Goal: Task Accomplishment & Management: Manage account settings

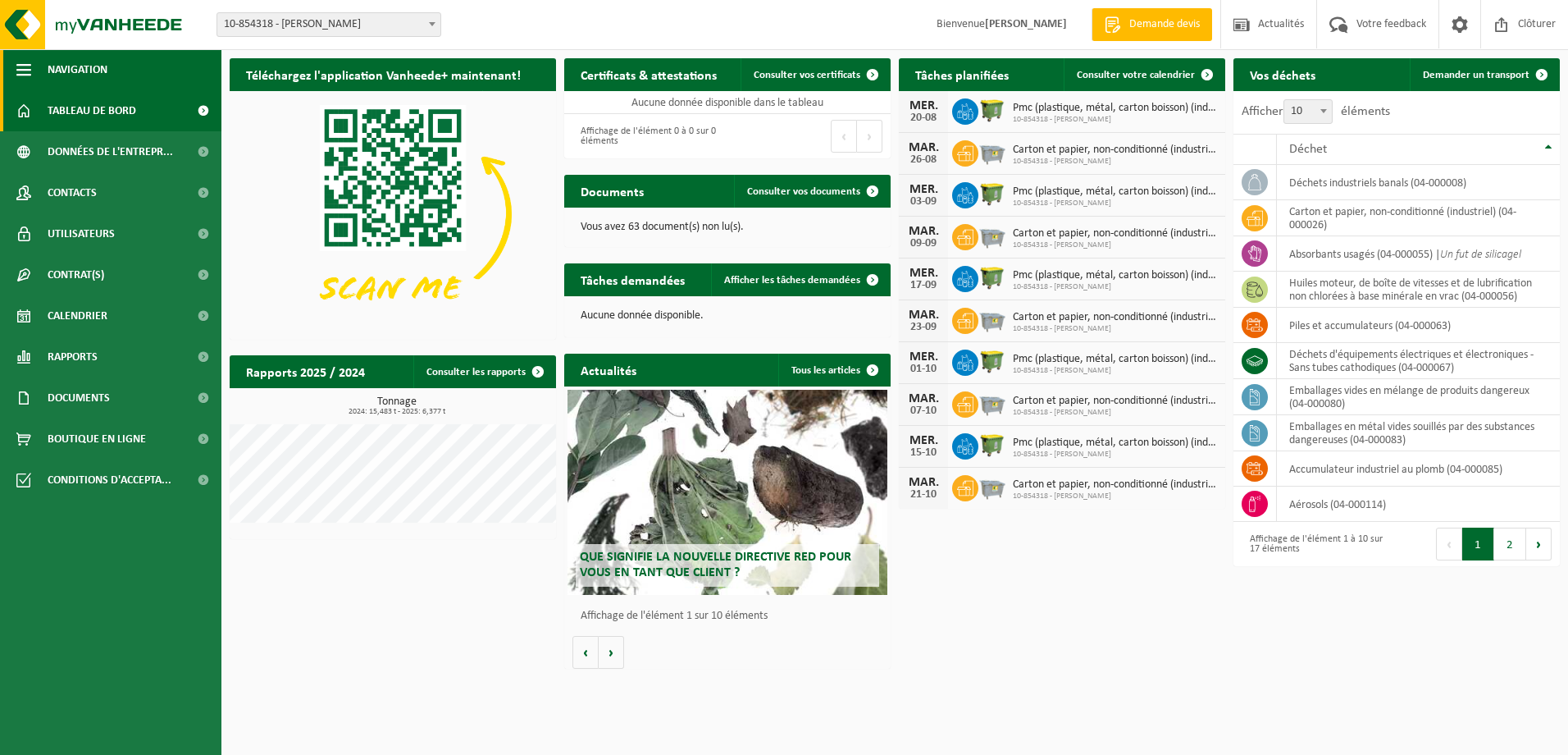
click at [24, 66] on span "button" at bounding box center [23, 69] width 14 height 41
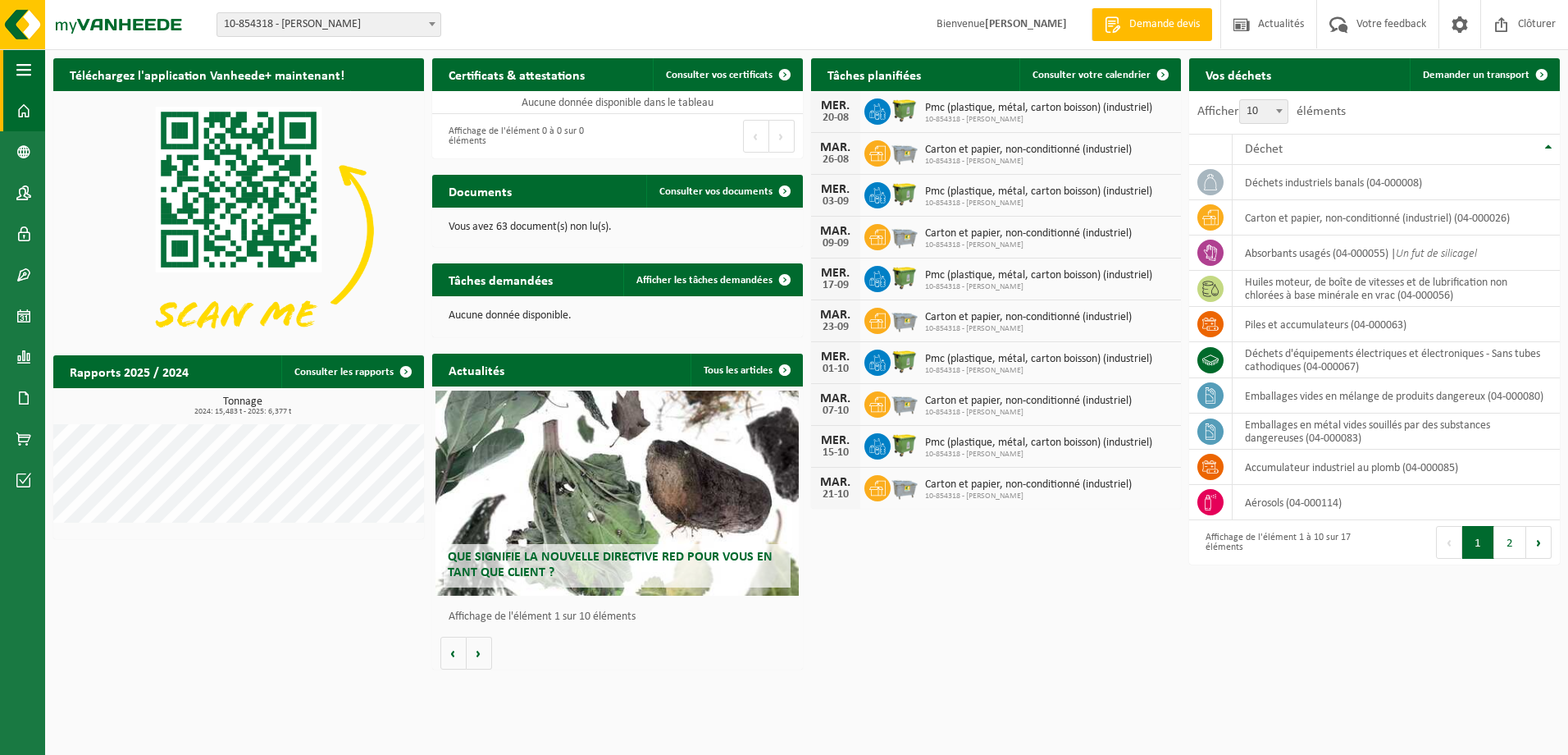
click at [24, 66] on span "button" at bounding box center [23, 69] width 14 height 41
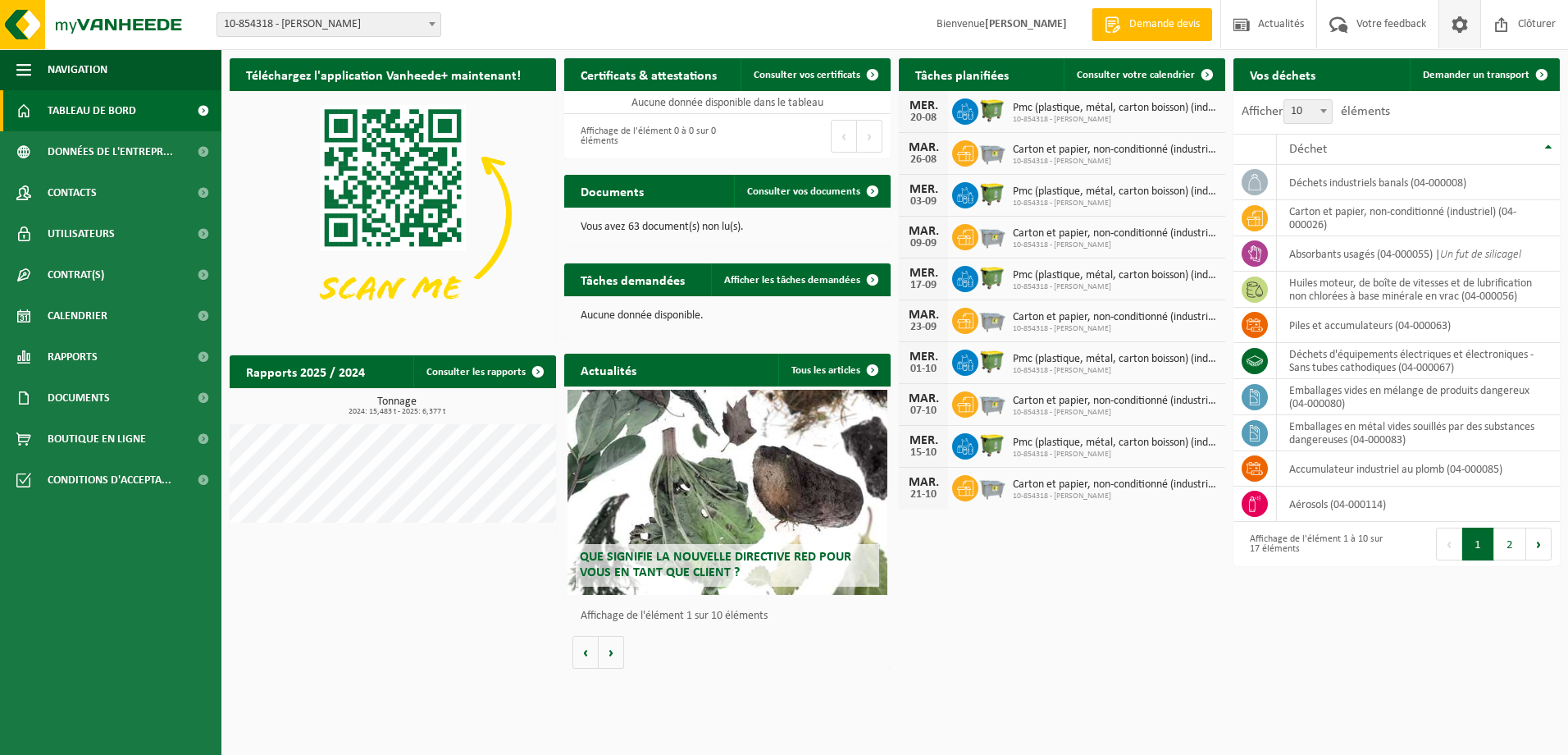
click at [1458, 29] on span at bounding box center [1459, 24] width 24 height 49
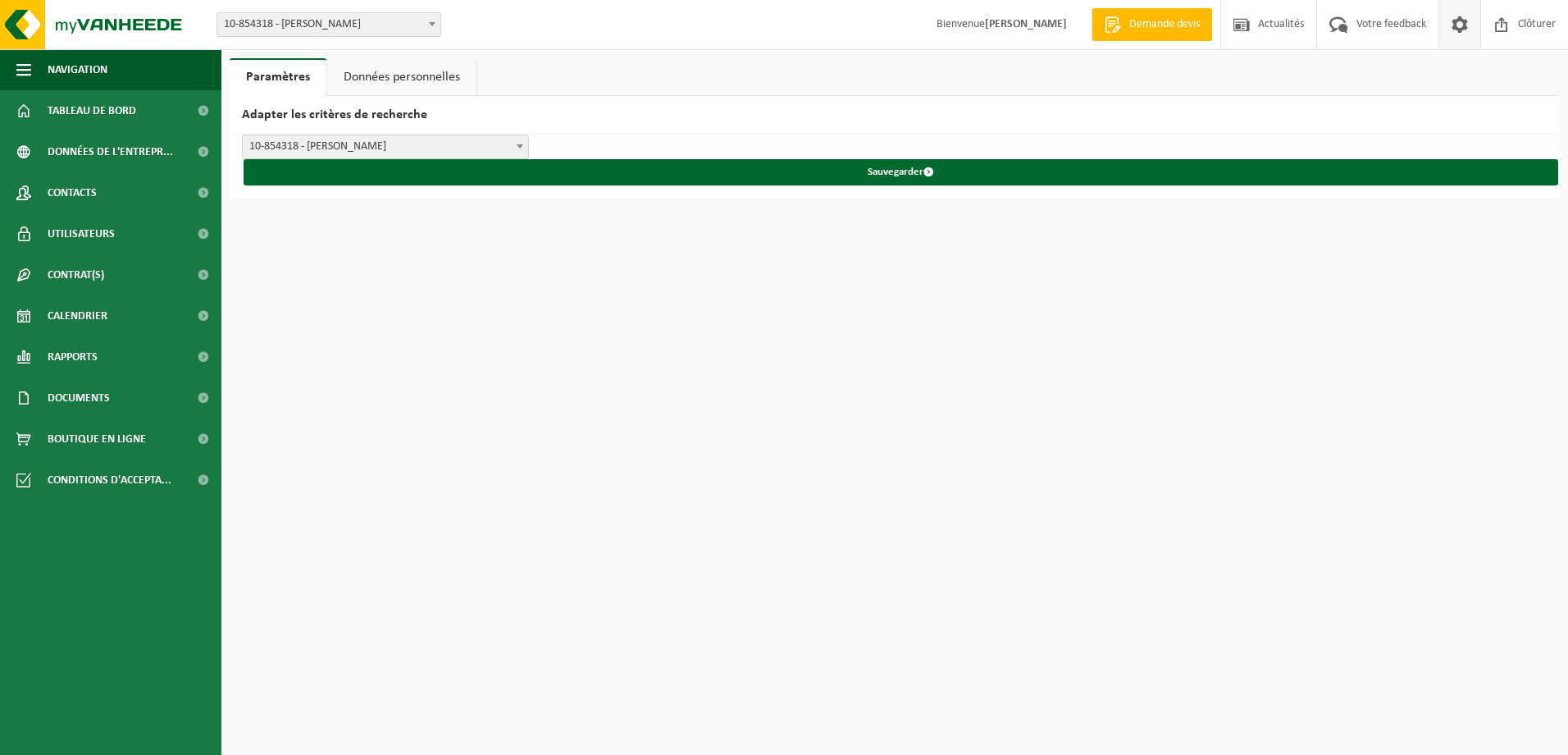
click at [429, 70] on link "Données personnelles" at bounding box center [401, 77] width 149 height 38
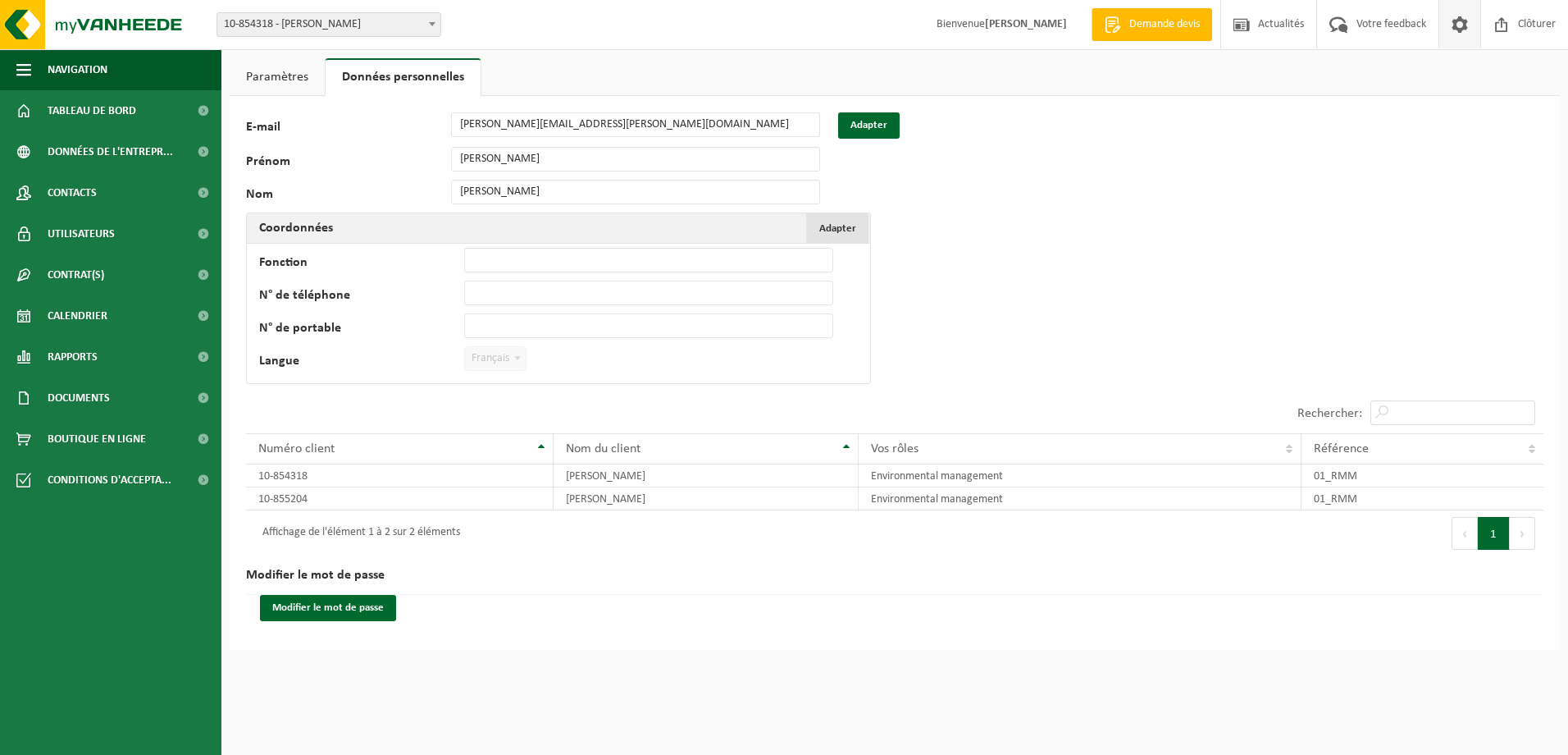
click at [835, 228] on span "Adapter" at bounding box center [837, 228] width 37 height 11
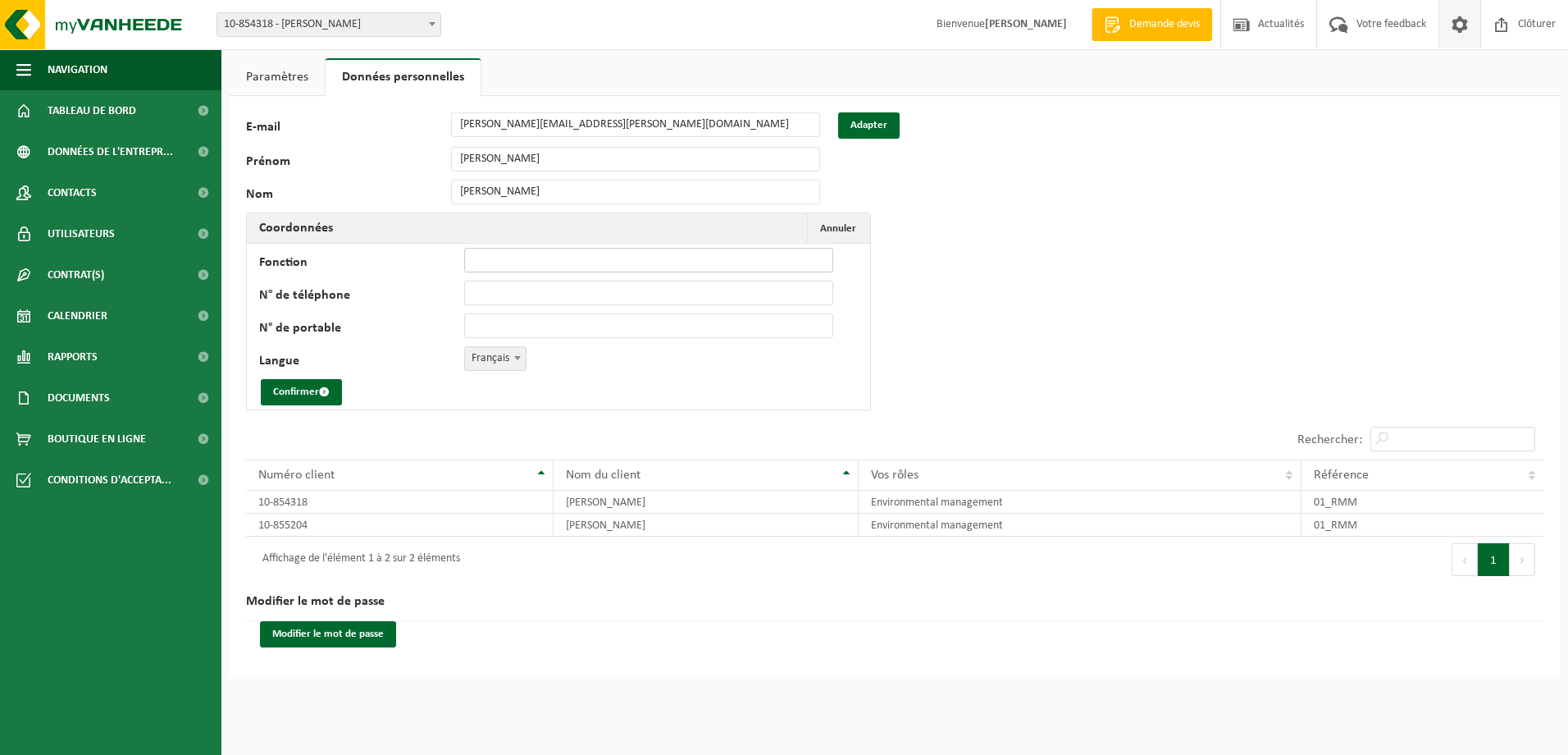
click at [510, 258] on input "Fonction" at bounding box center [648, 259] width 369 height 24
type input "Terrain & bâtiment"
click at [514, 290] on input "N° de téléphone" at bounding box center [648, 293] width 369 height 24
click at [572, 291] on input "+32 471 99 18 90" at bounding box center [648, 293] width 369 height 24
type input "+"
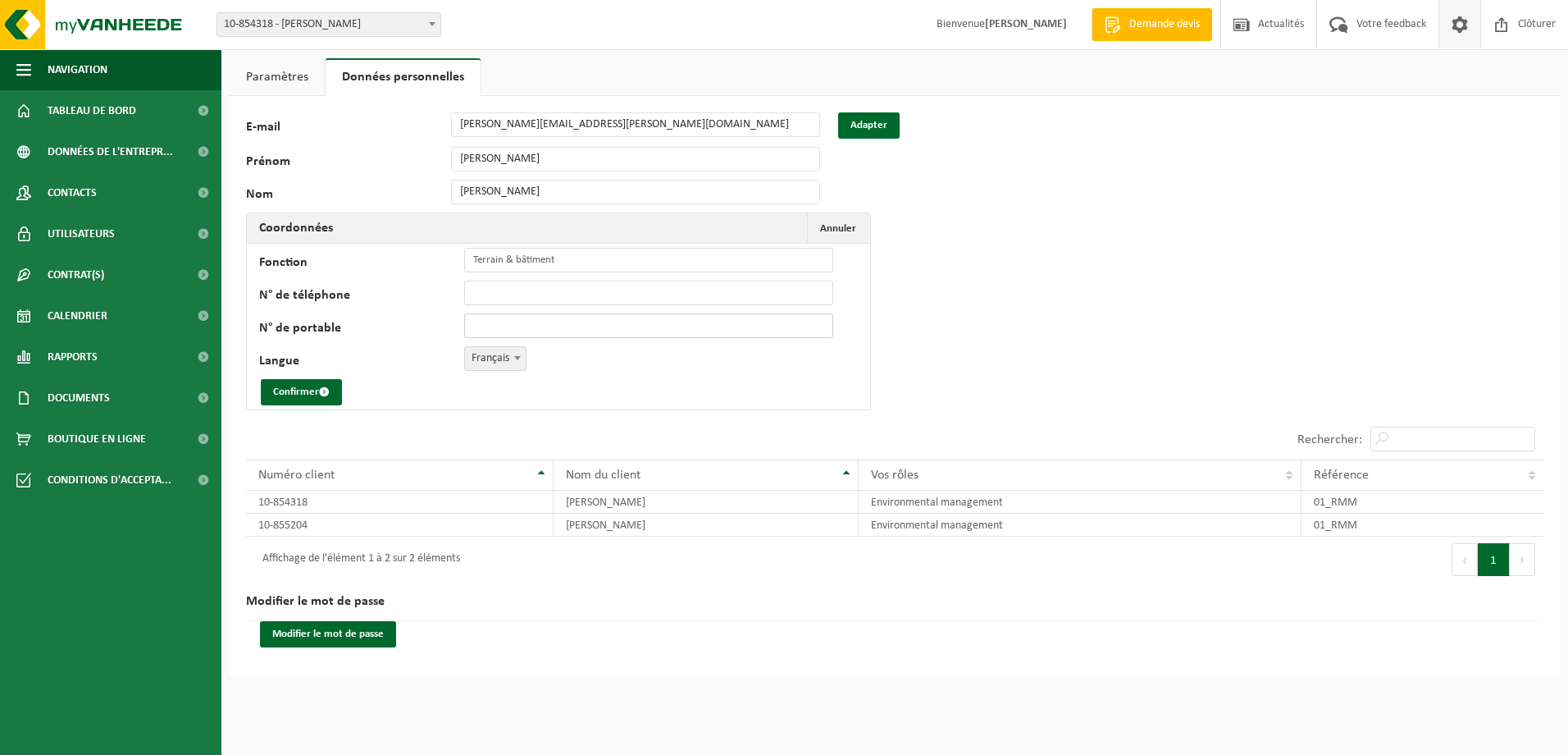
click at [559, 323] on input "N° de portable" at bounding box center [648, 325] width 369 height 24
type input "+32 471 99 18 90"
click at [567, 288] on input "+32 471 99 18 90" at bounding box center [648, 293] width 369 height 24
type input "+"
click at [307, 388] on button "Confirmer" at bounding box center [302, 392] width 81 height 26
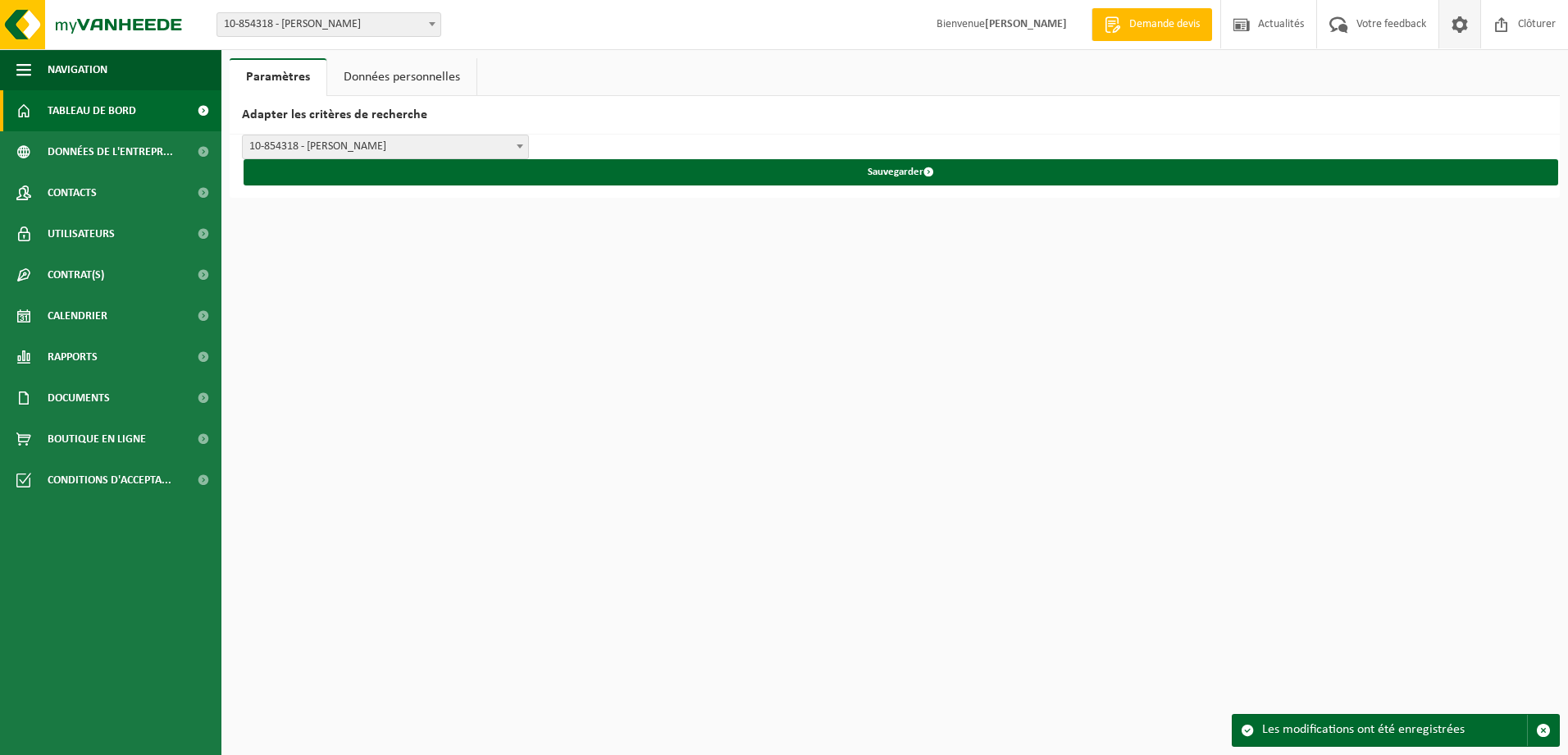
click at [138, 115] on link "Tableau de bord" at bounding box center [110, 110] width 221 height 41
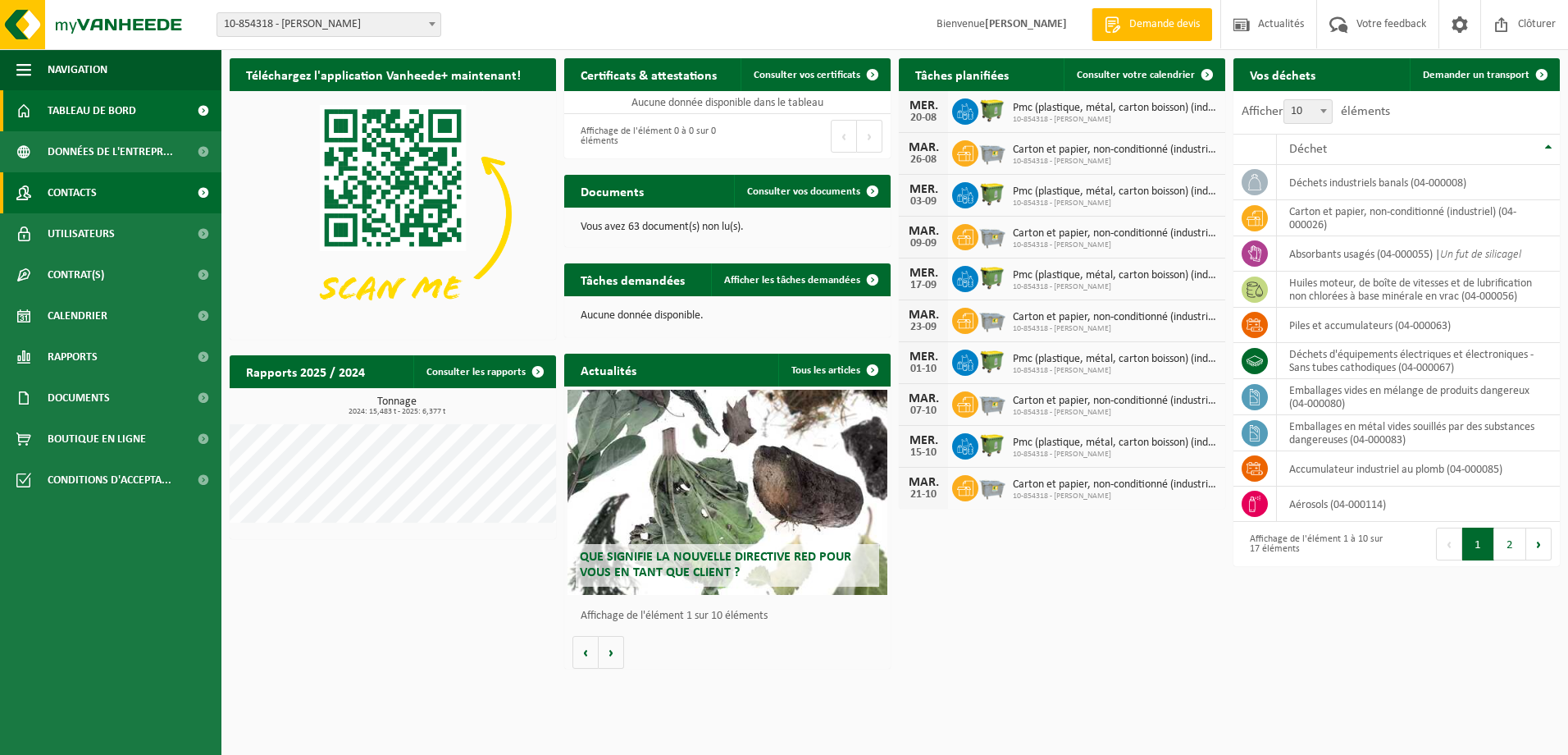
click at [107, 192] on link "Contacts" at bounding box center [110, 192] width 221 height 41
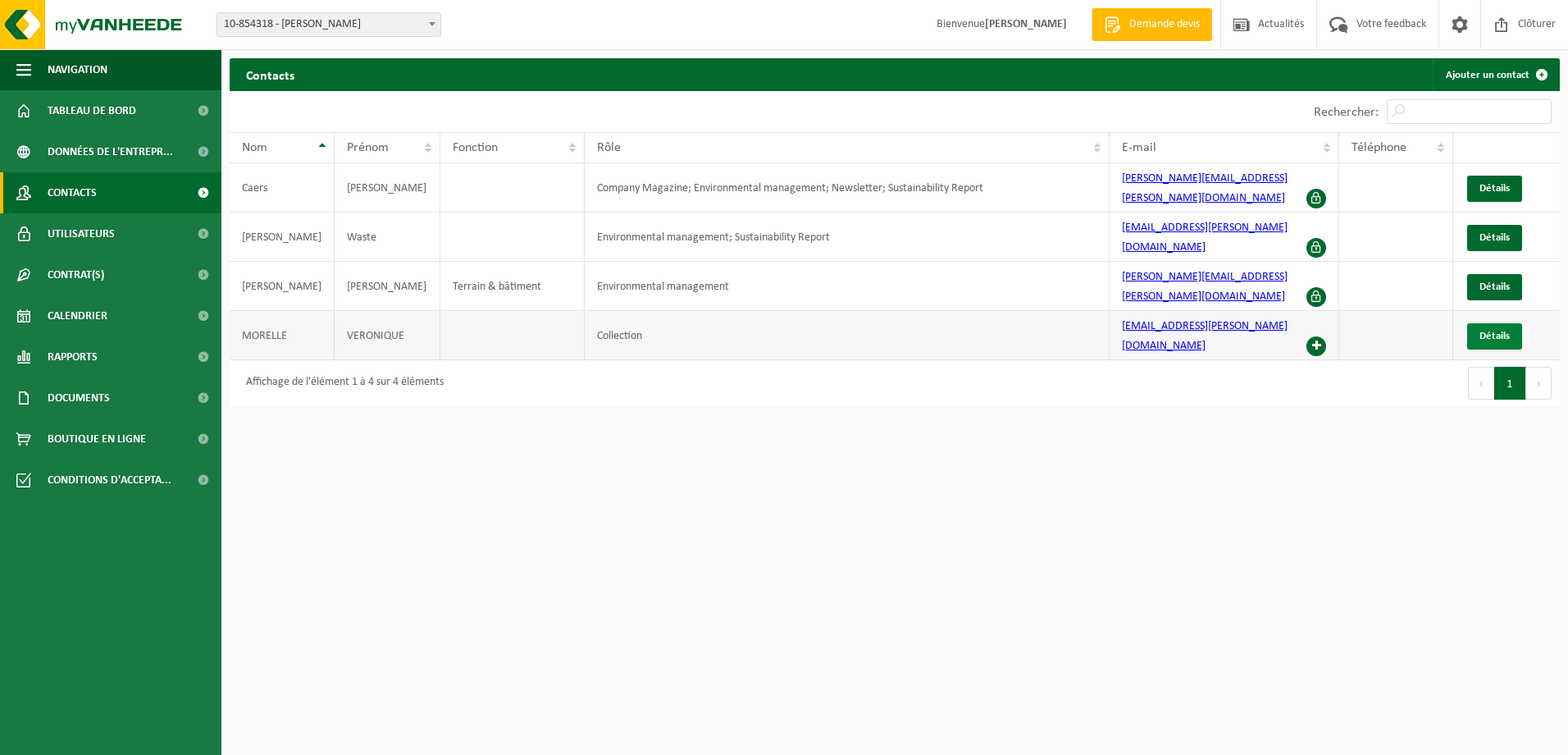
click at [1492, 331] on span "Détails" at bounding box center [1494, 336] width 31 height 11
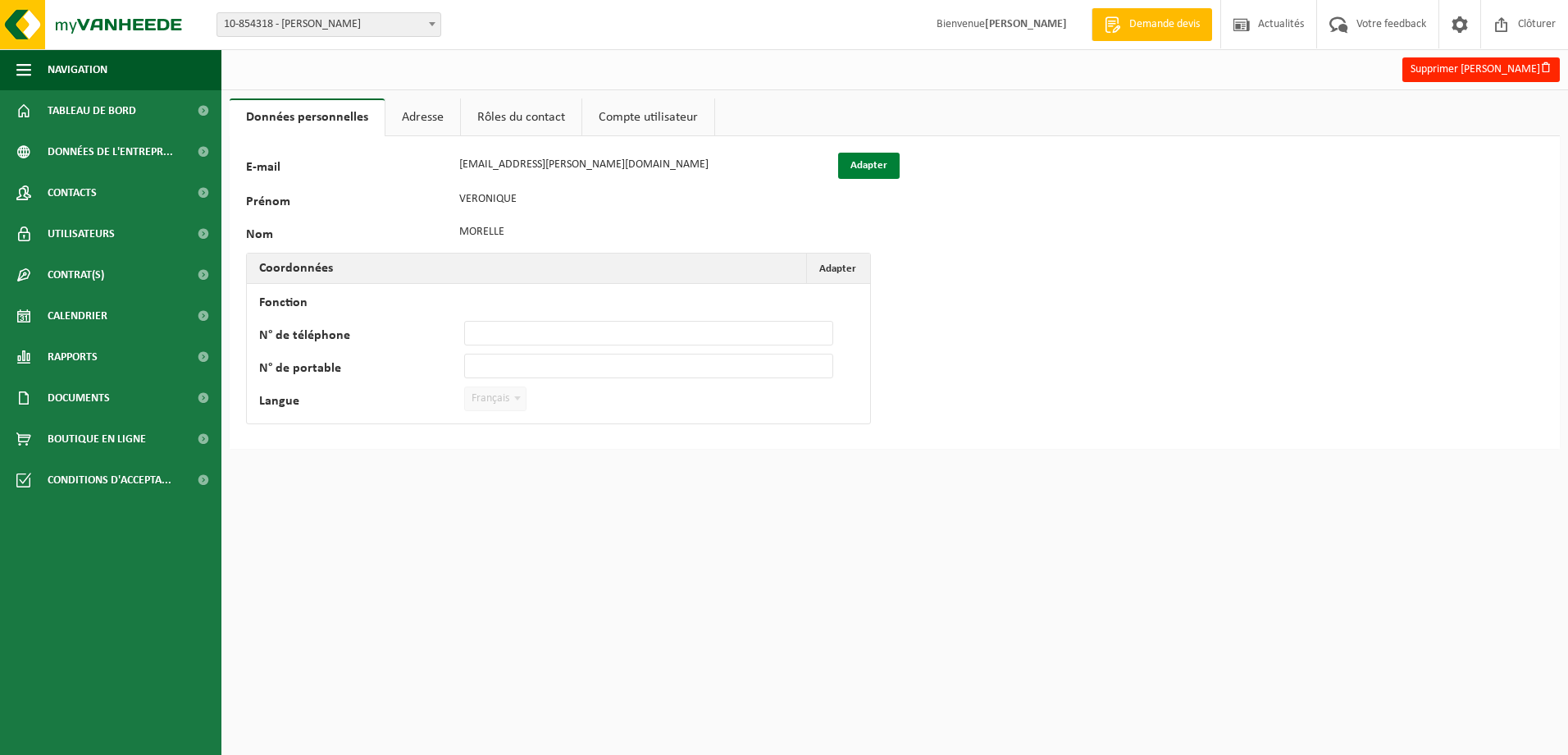
click at [857, 163] on button "Adapter" at bounding box center [868, 165] width 61 height 26
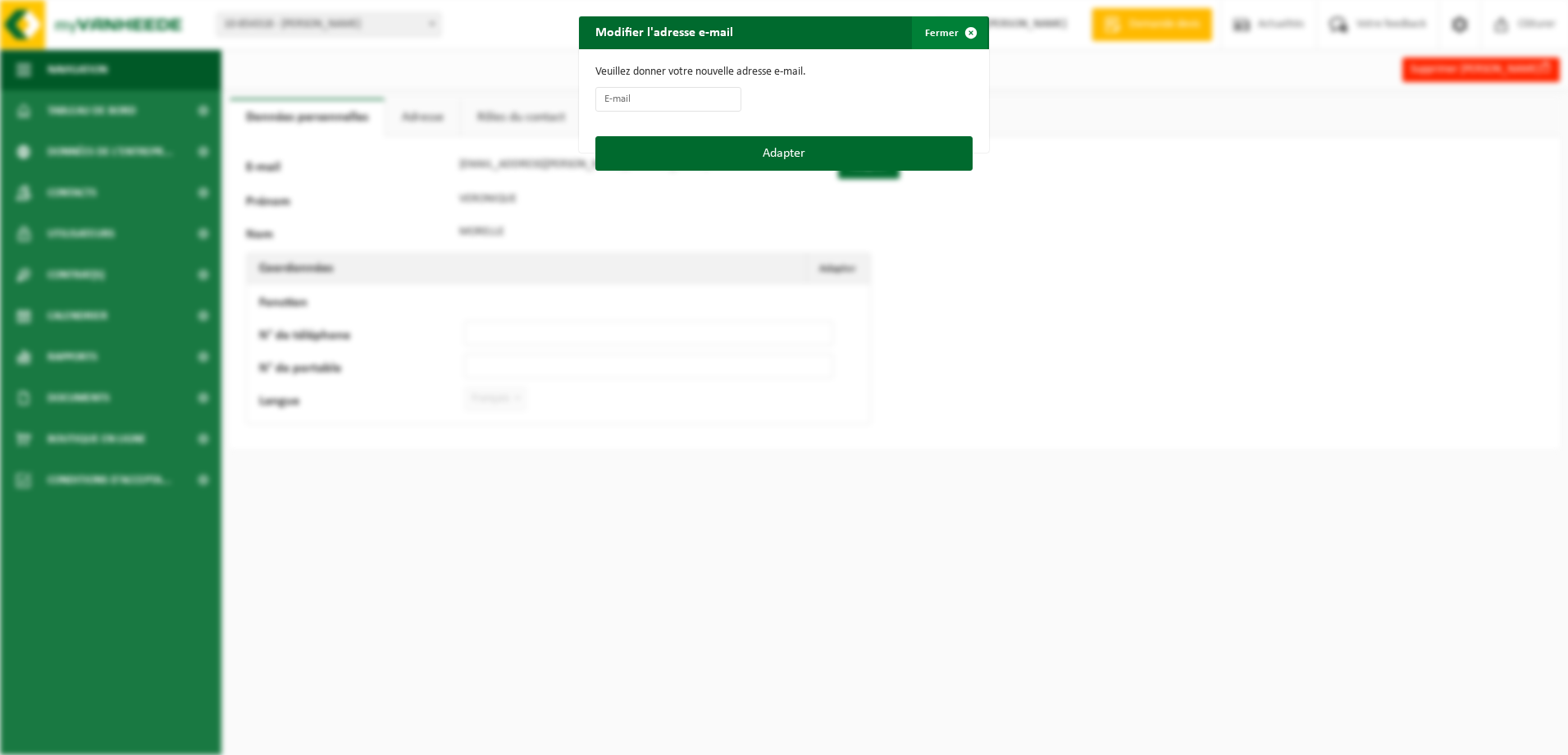
click at [944, 31] on button "Fermer" at bounding box center [950, 33] width 76 height 33
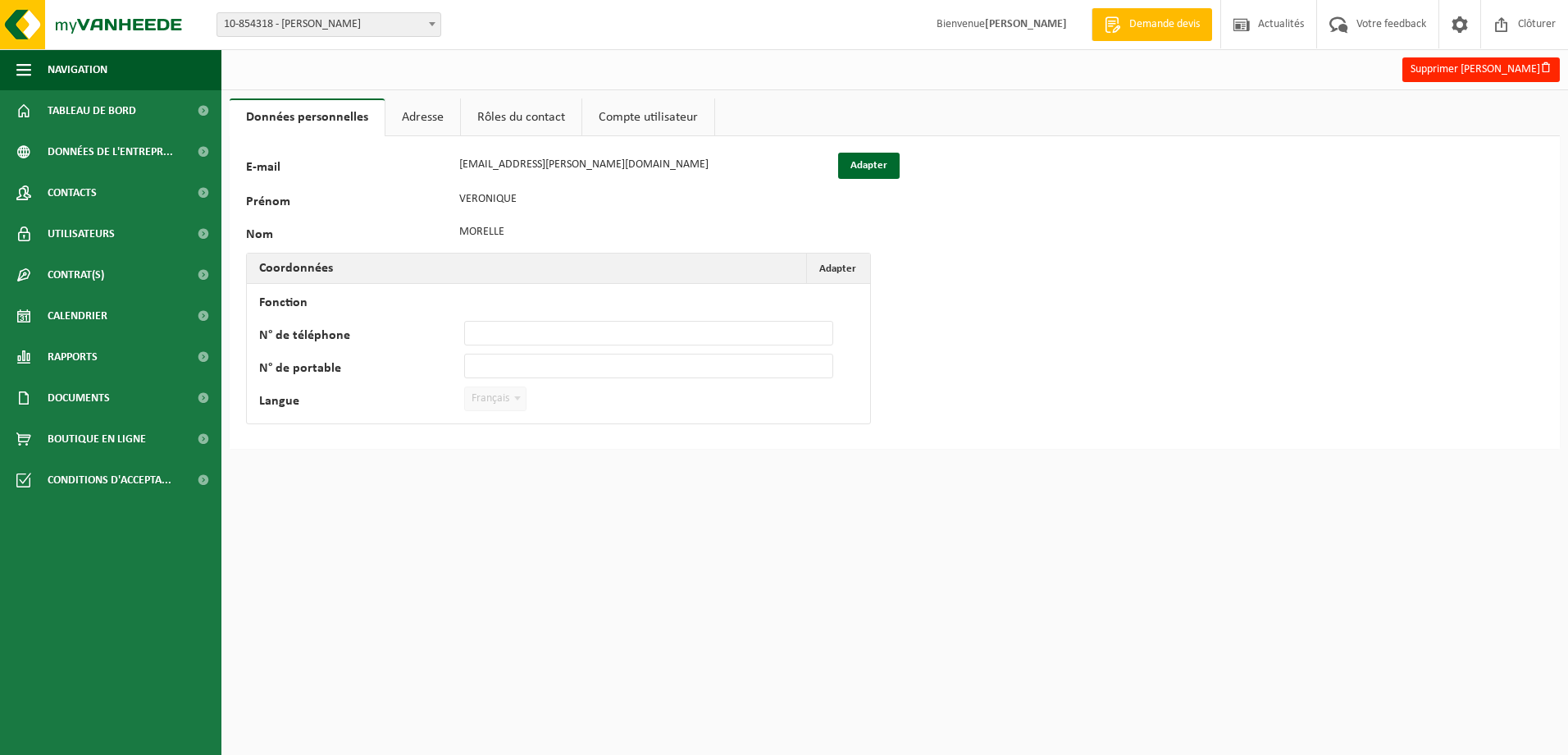
click at [439, 167] on div "E-mail bressoux_adm_sup@elia.be Adapter" at bounding box center [573, 165] width 655 height 26
click at [874, 162] on button "Adapter" at bounding box center [868, 165] width 61 height 26
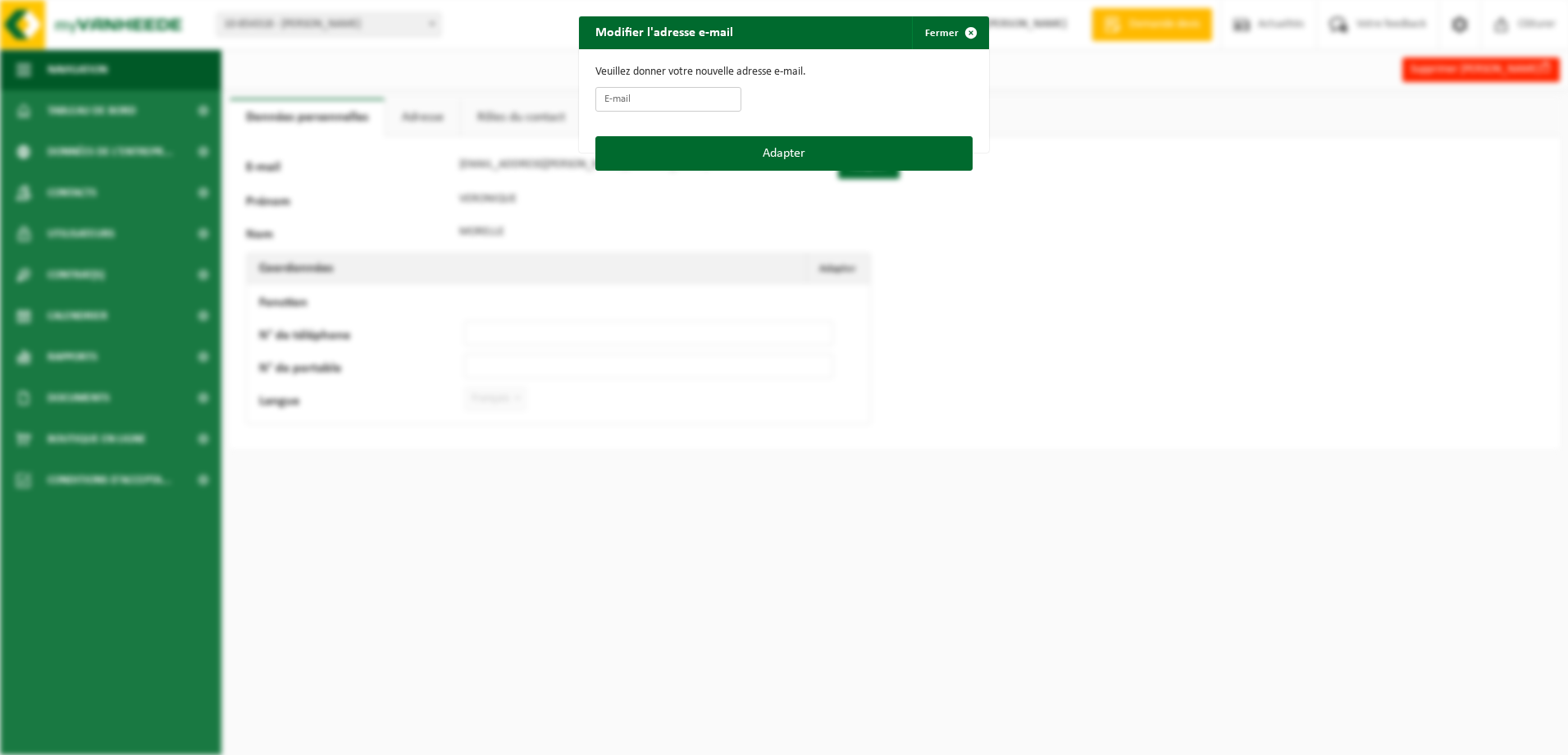
click at [636, 95] on input "E-mail" at bounding box center [668, 98] width 146 height 24
paste input "[EMAIL_ADDRESS][PERSON_NAME][DOMAIN_NAME]"
type input "[EMAIL_ADDRESS][PERSON_NAME][DOMAIN_NAME]"
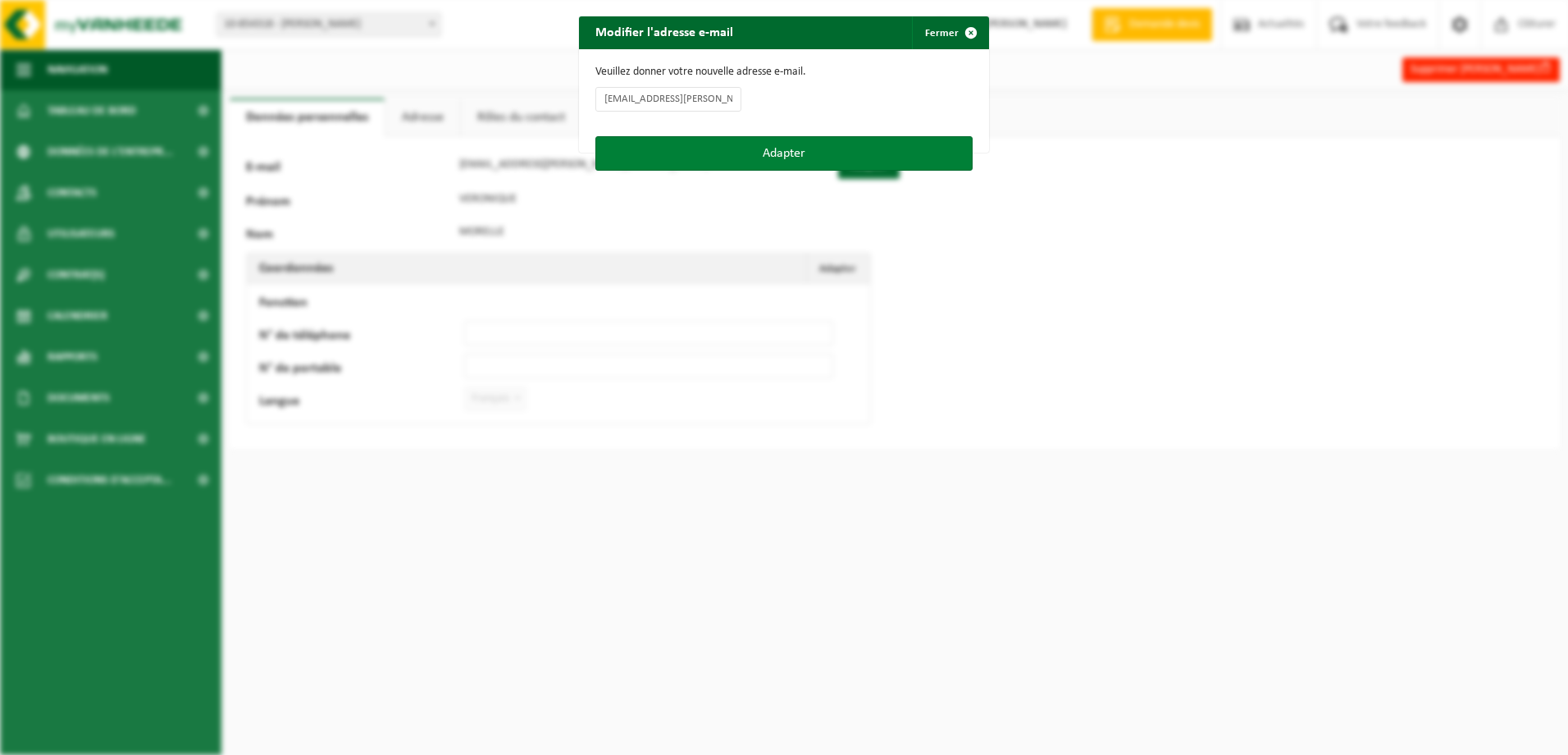
click at [781, 152] on button "Adapter" at bounding box center [784, 154] width 377 height 34
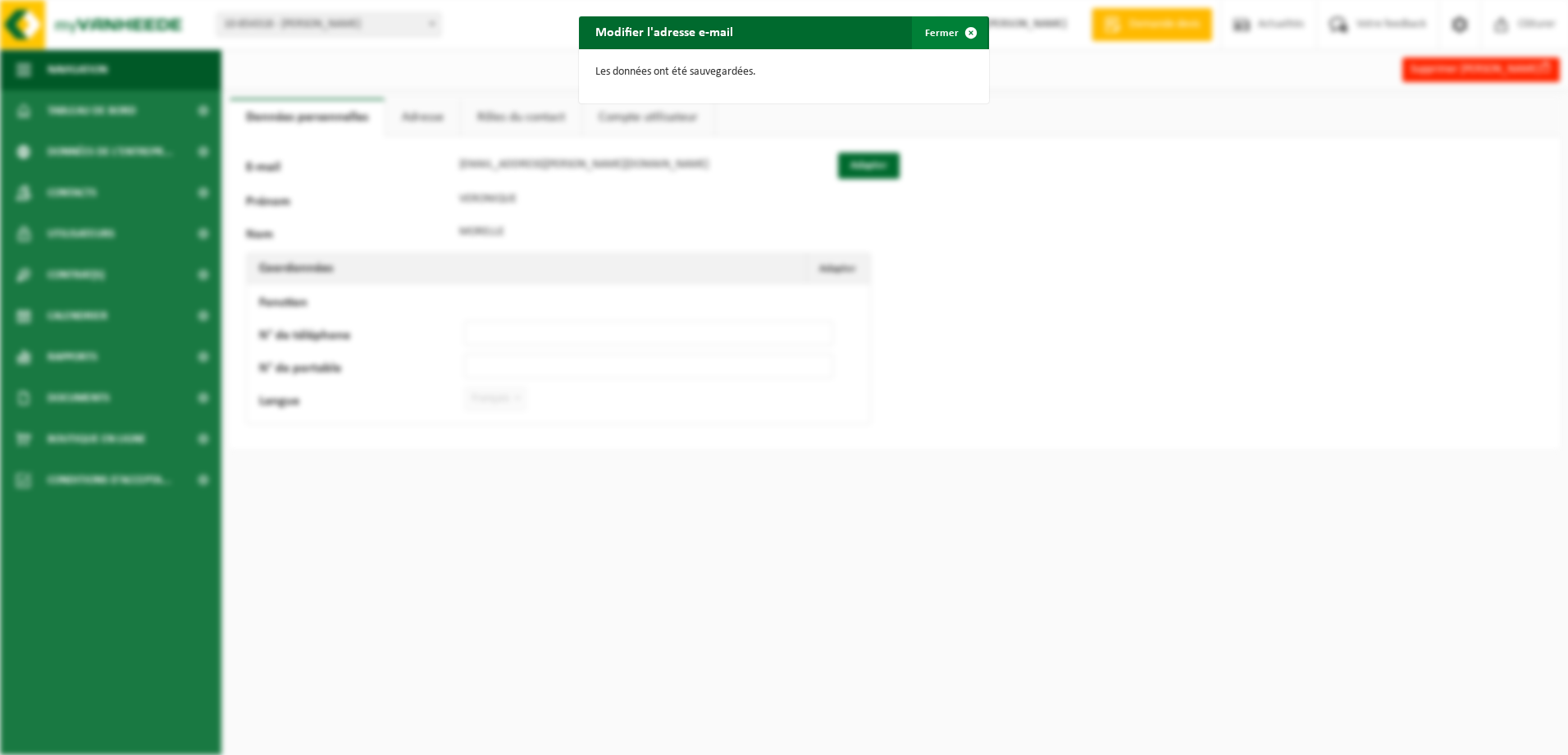
click at [933, 30] on button "Fermer" at bounding box center [950, 33] width 76 height 33
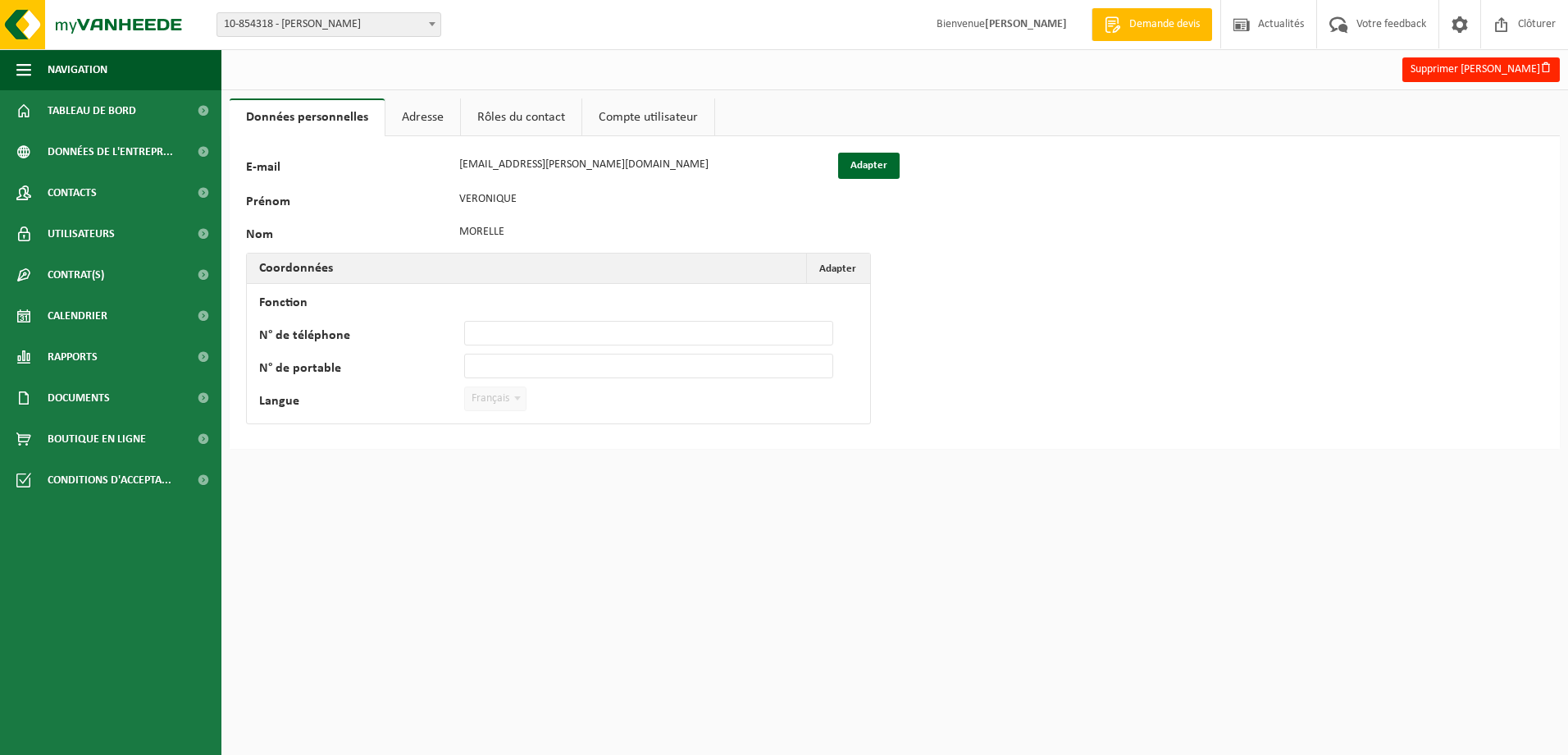
click at [526, 118] on link "Rôles du contact" at bounding box center [521, 117] width 121 height 38
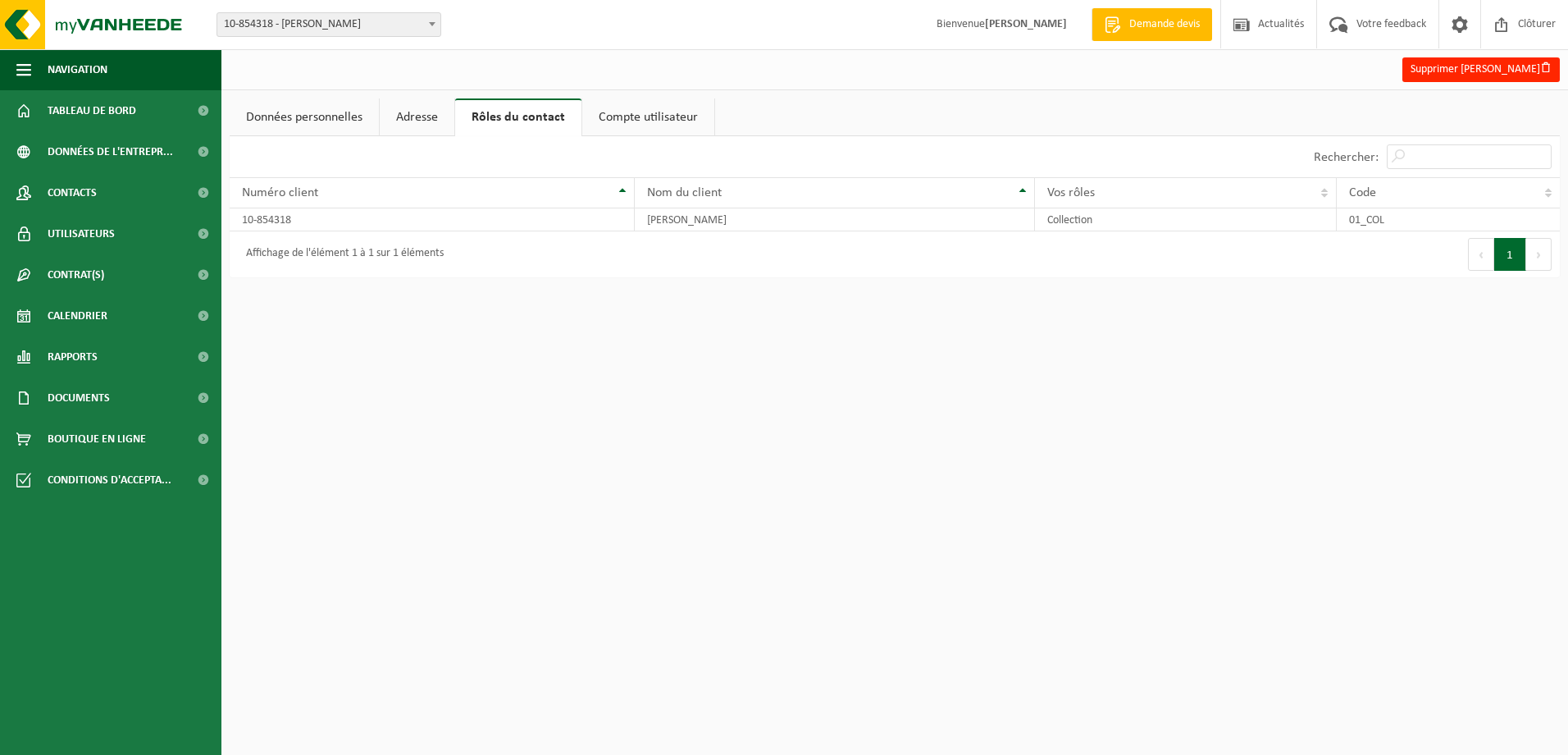
click at [625, 118] on link "Compte utilisateur" at bounding box center [648, 117] width 132 height 38
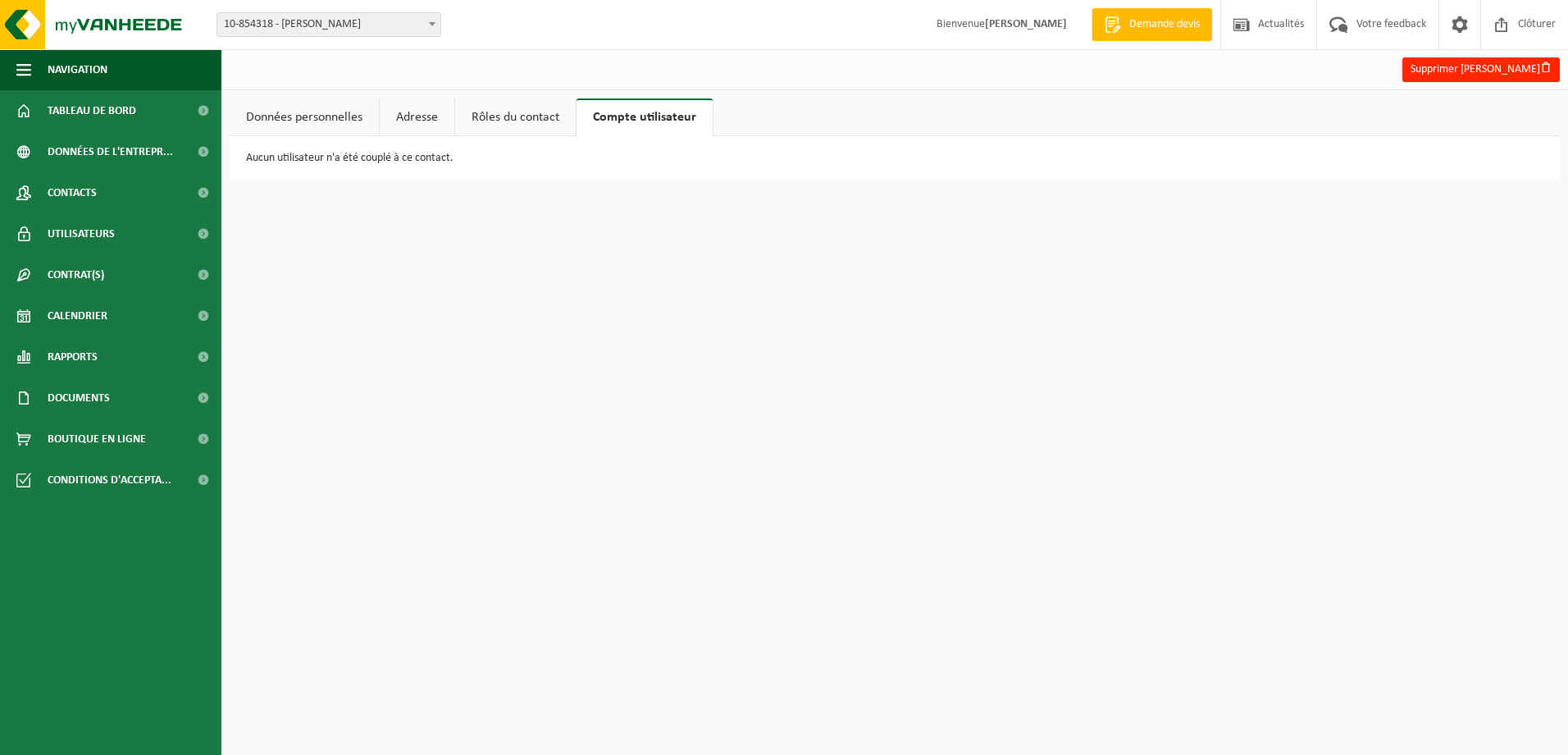
click at [417, 120] on link "Adresse" at bounding box center [417, 117] width 75 height 38
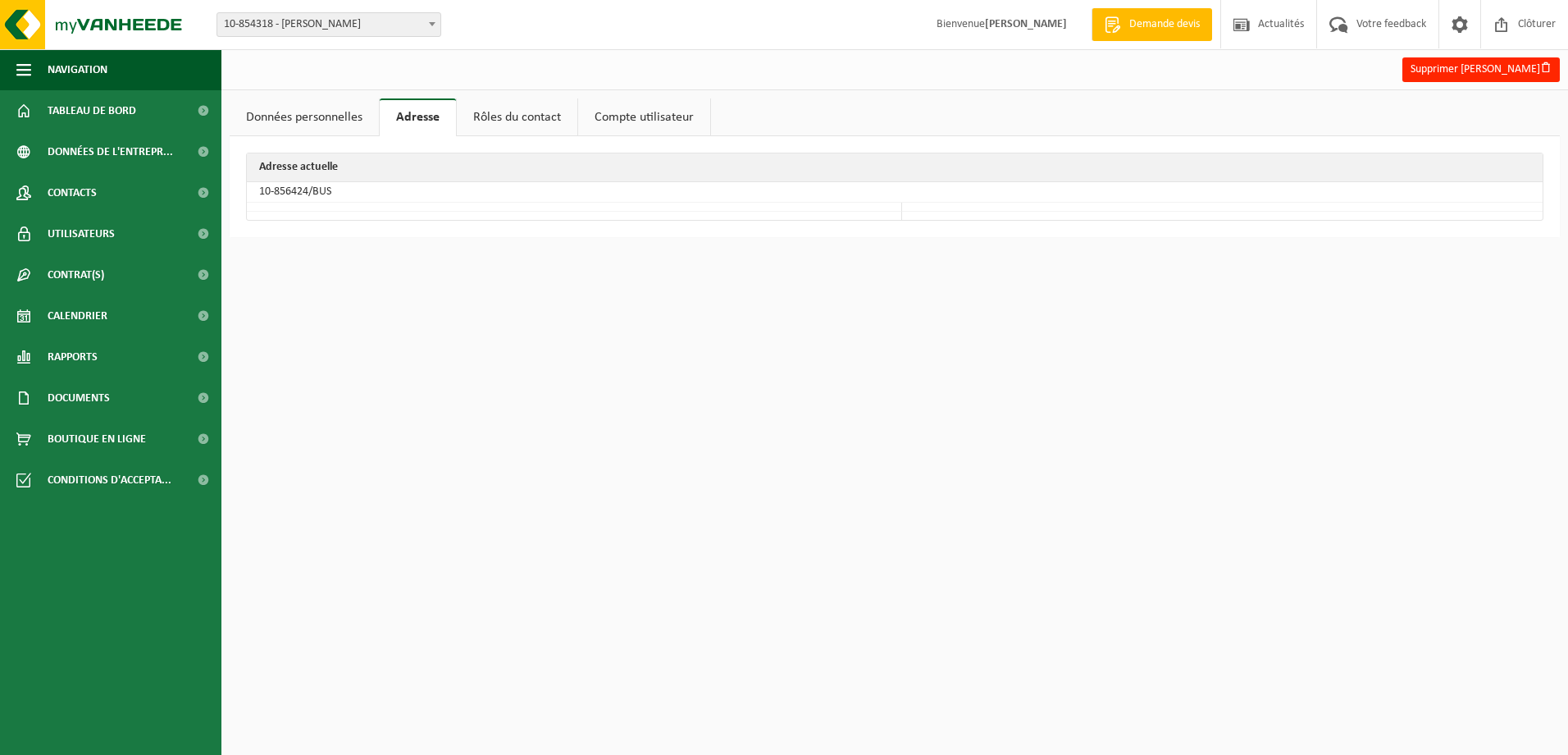
click at [317, 121] on link "Données personnelles" at bounding box center [303, 117] width 149 height 38
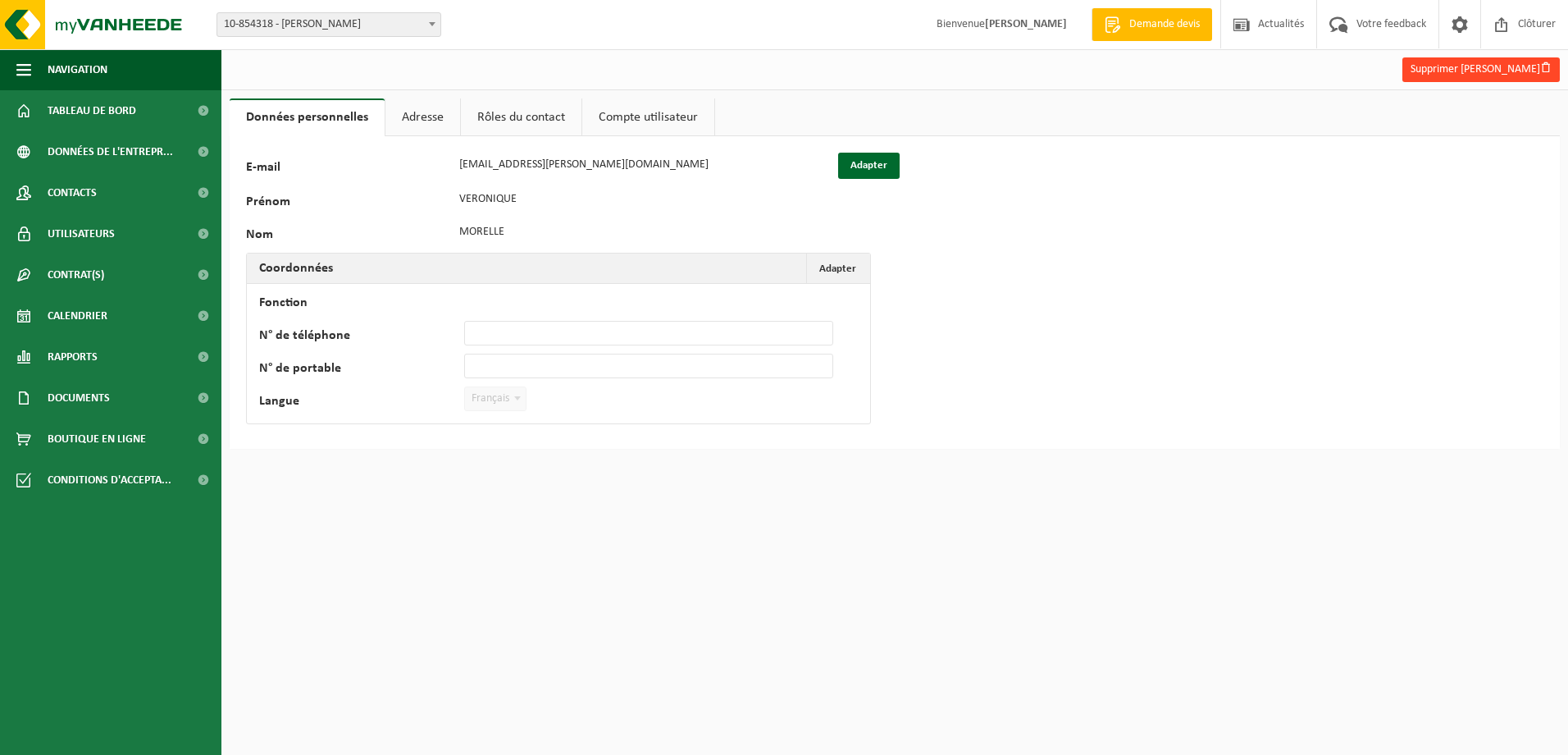
click at [1521, 64] on button "Supprimer Veronique Morelle" at bounding box center [1480, 70] width 157 height 24
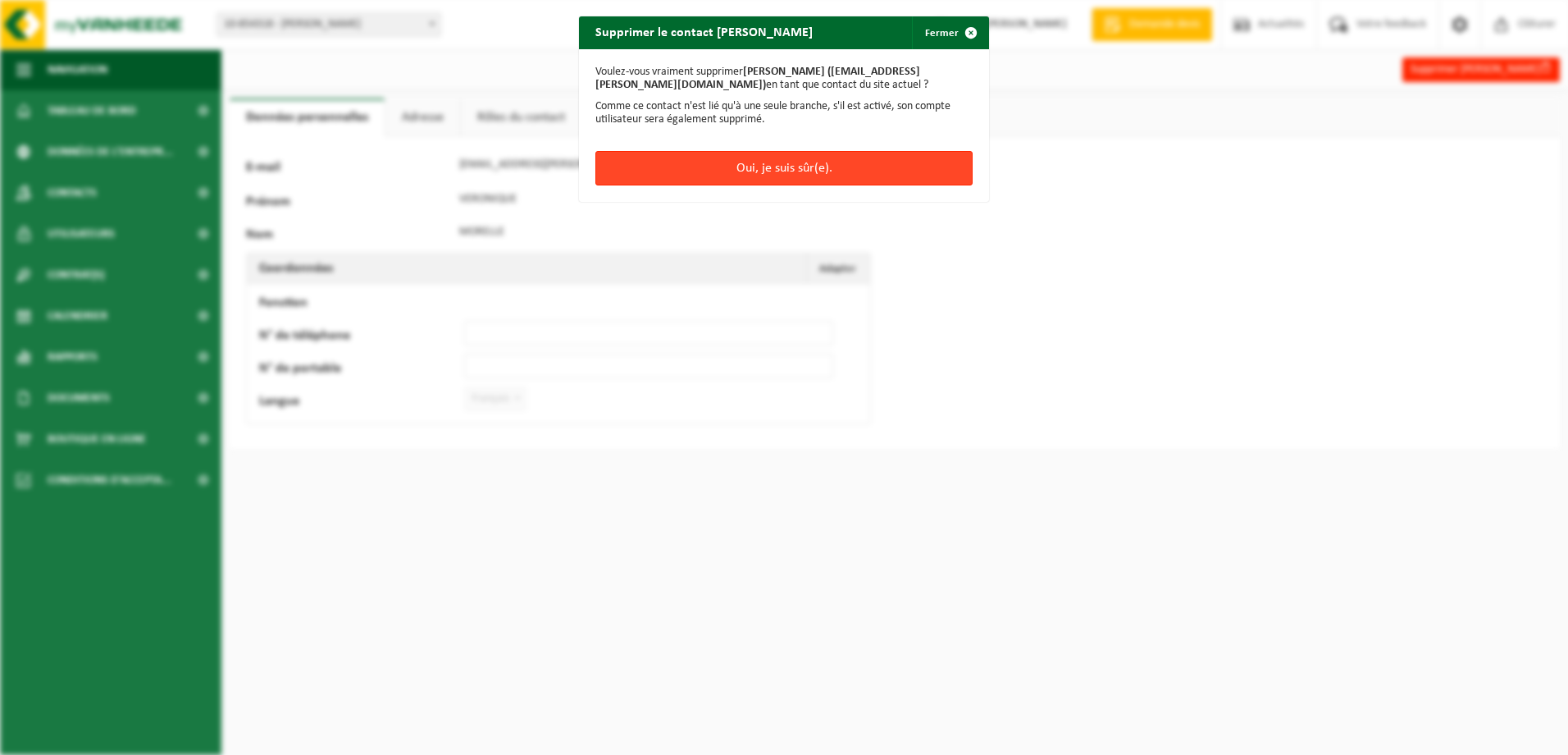
click at [784, 164] on button "Oui, je suis sûr(e)." at bounding box center [784, 168] width 377 height 34
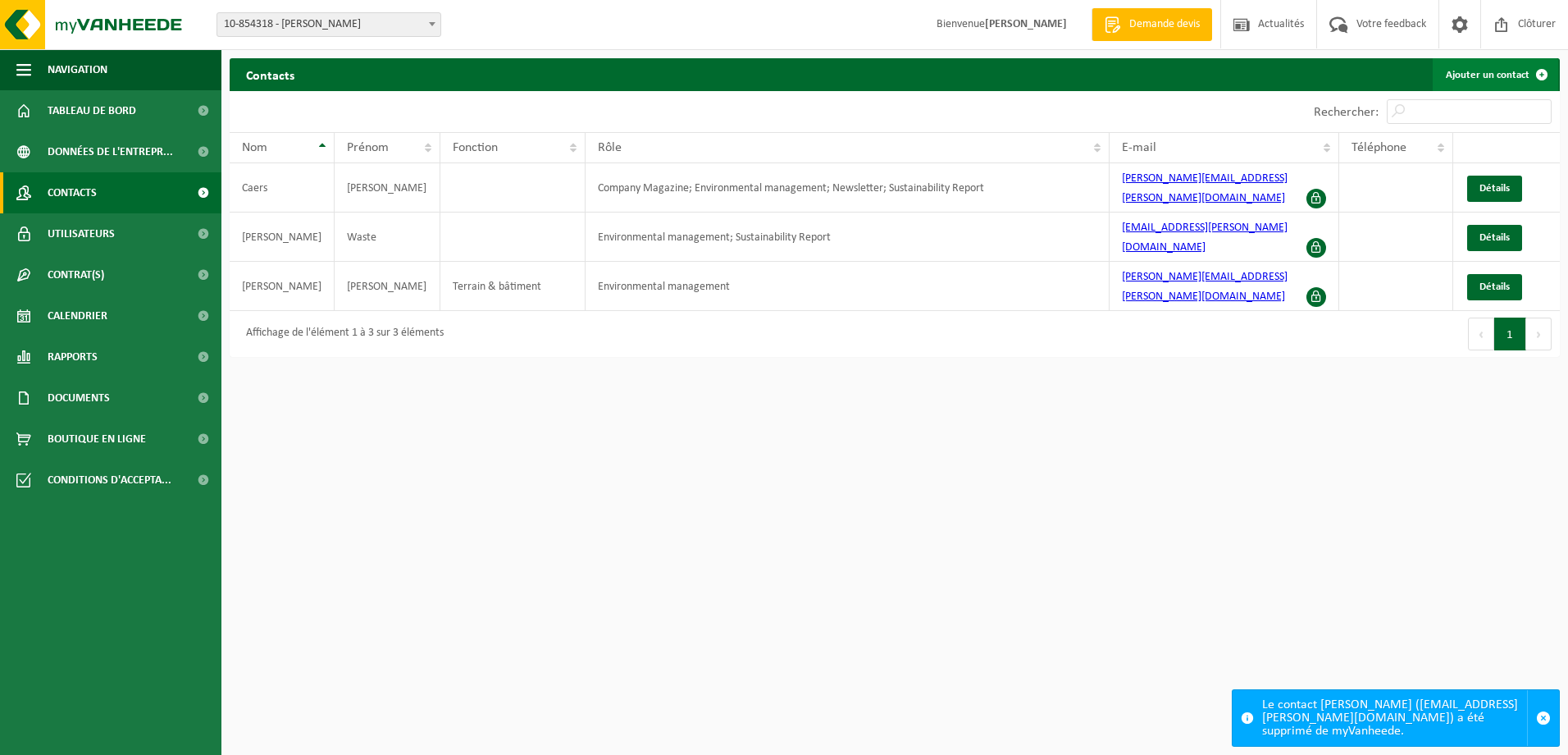
click at [1514, 81] on link "Ajouter un contact" at bounding box center [1495, 74] width 125 height 33
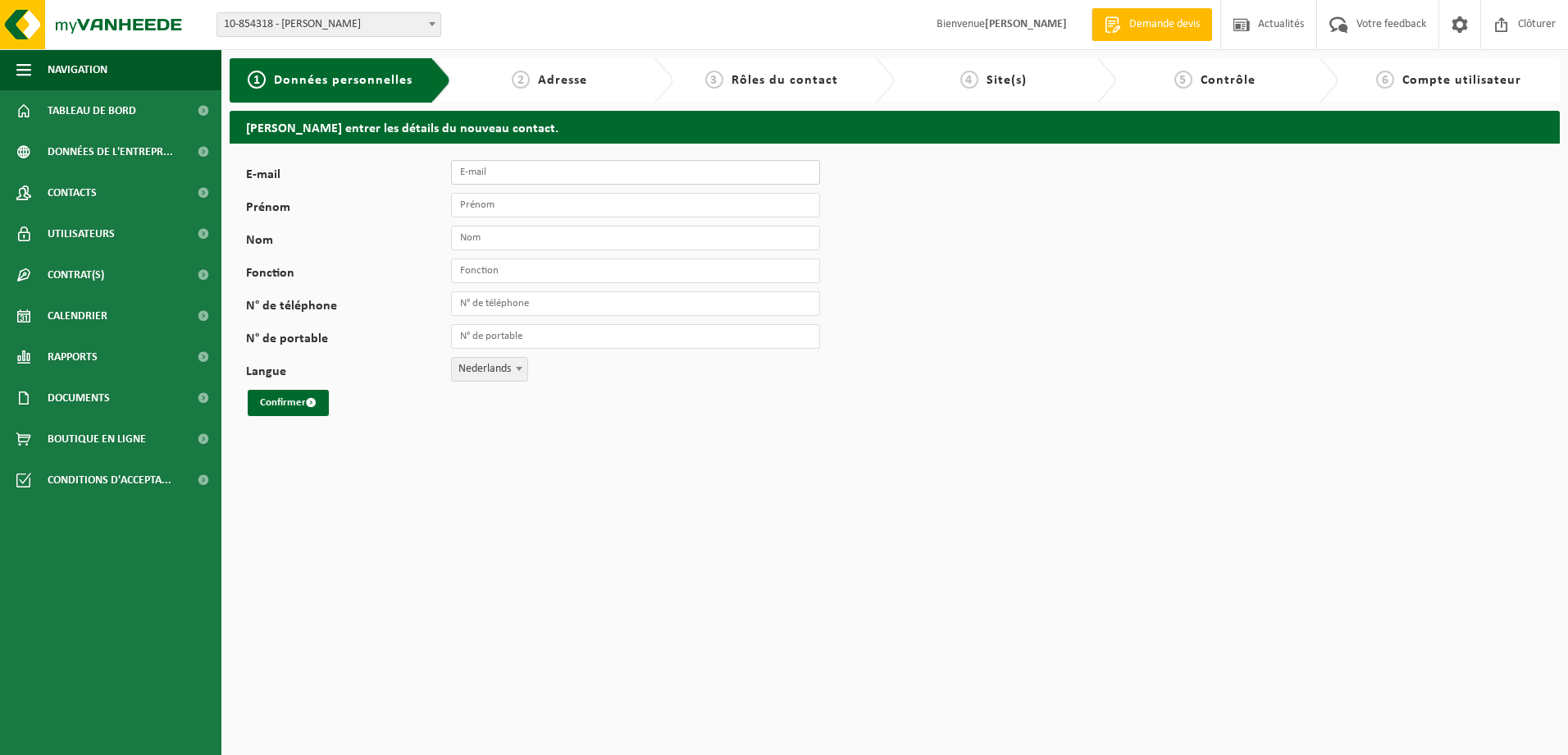
click at [525, 174] on input "E-mail" at bounding box center [636, 172] width 369 height 24
paste input "[EMAIL_ADDRESS][PERSON_NAME][DOMAIN_NAME]"
type input "[EMAIL_ADDRESS][PERSON_NAME][DOMAIN_NAME]"
click at [247, 389] on button "Confirmer" at bounding box center [288, 402] width 81 height 26
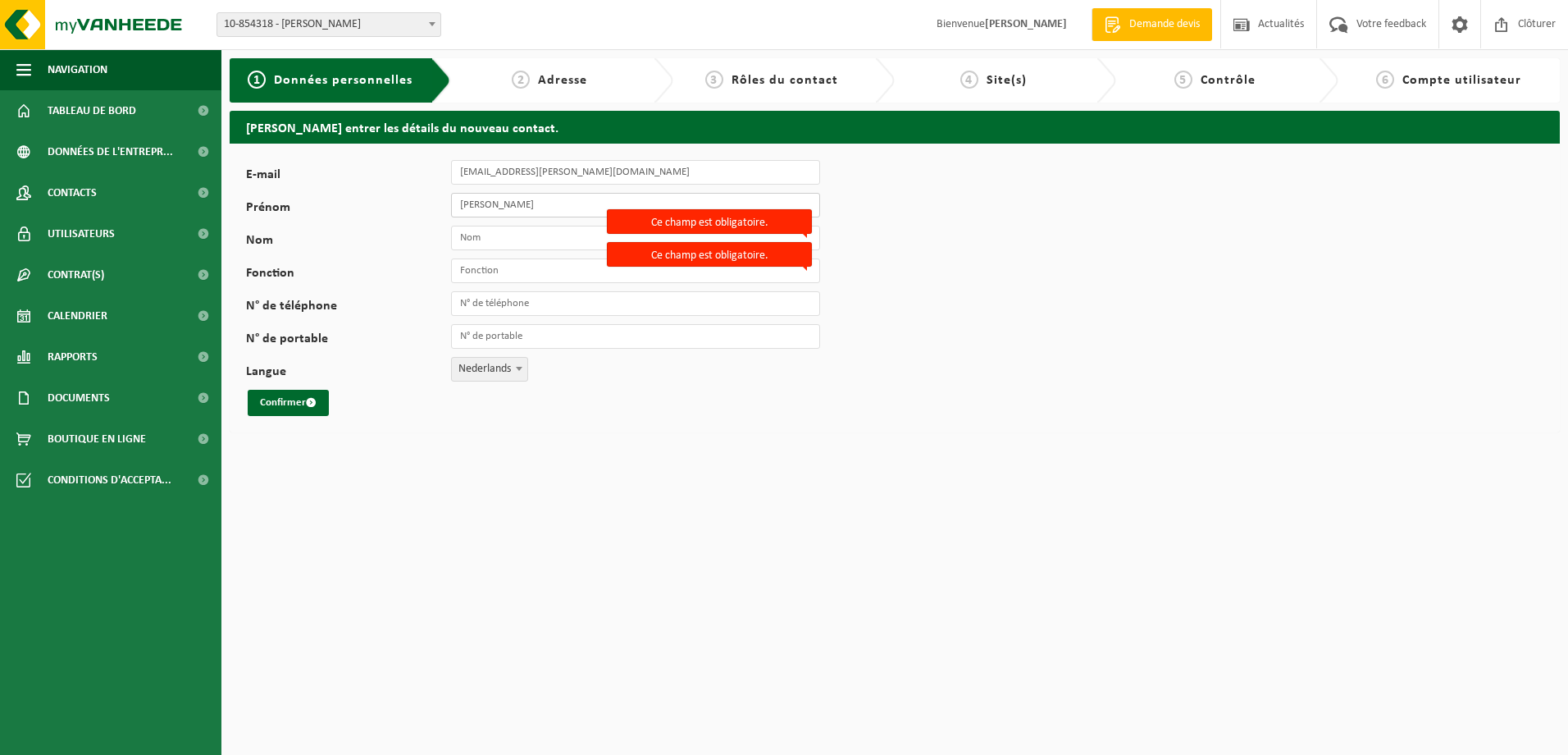
type input "[PERSON_NAME]"
type input "margraff"
click at [506, 370] on span "Nederlands" at bounding box center [489, 368] width 76 height 23
select select "1"
click at [291, 402] on button "Confirmer" at bounding box center [288, 402] width 81 height 26
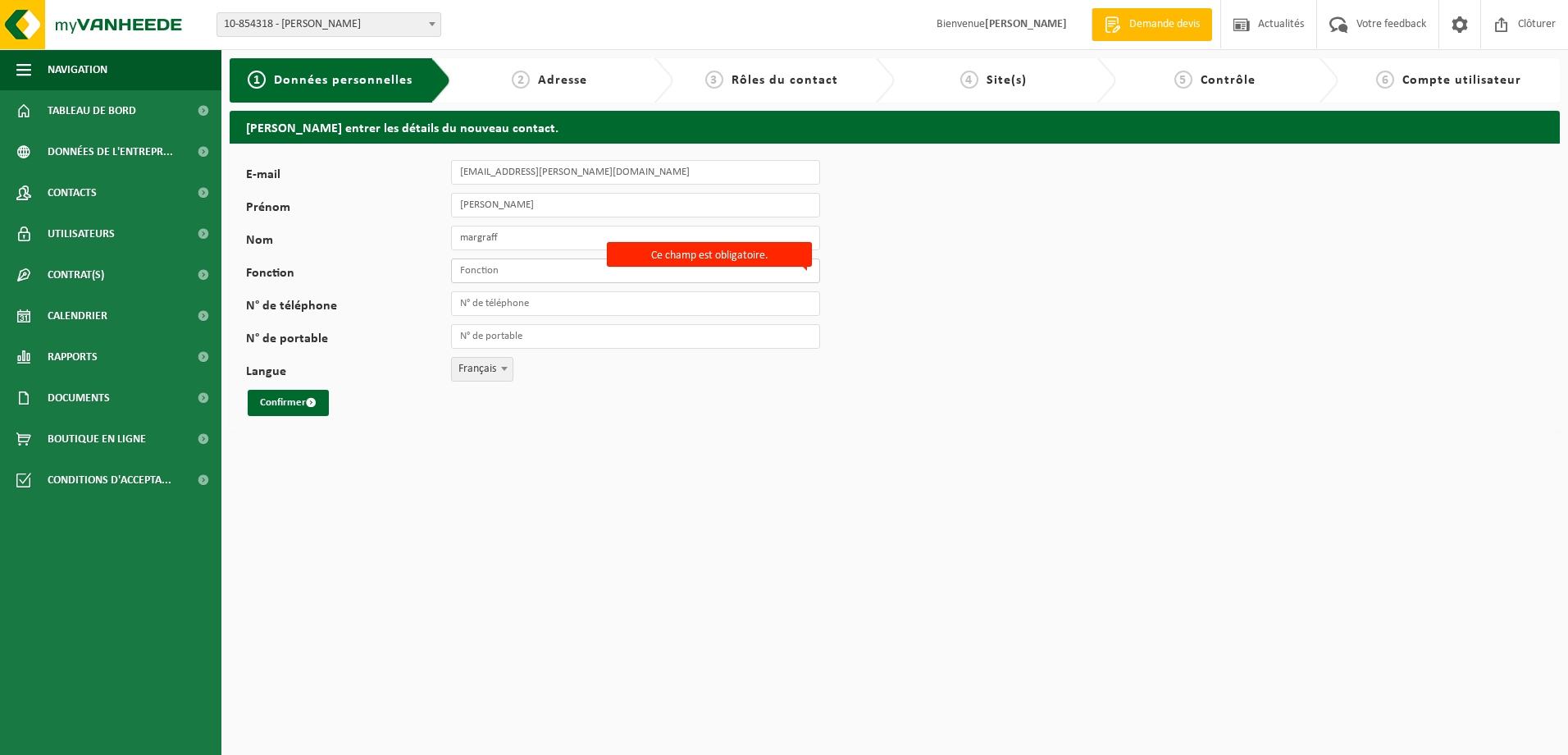
click at [508, 273] on input "Fonction" at bounding box center [636, 270] width 369 height 24
type input "Technico-administratif"
click at [289, 397] on button "Confirmer" at bounding box center [288, 402] width 81 height 26
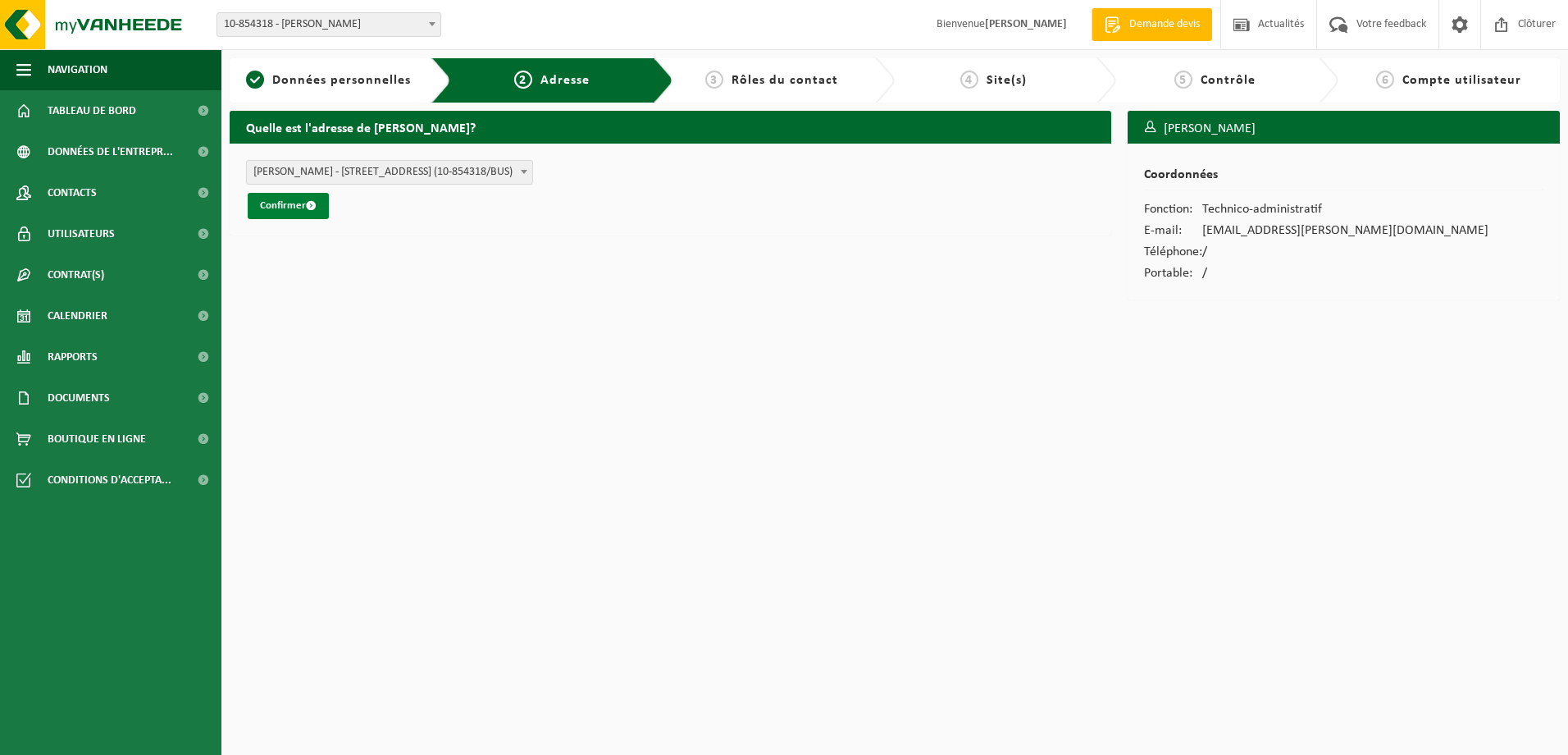
click at [292, 204] on button "Confirmer" at bounding box center [288, 205] width 81 height 26
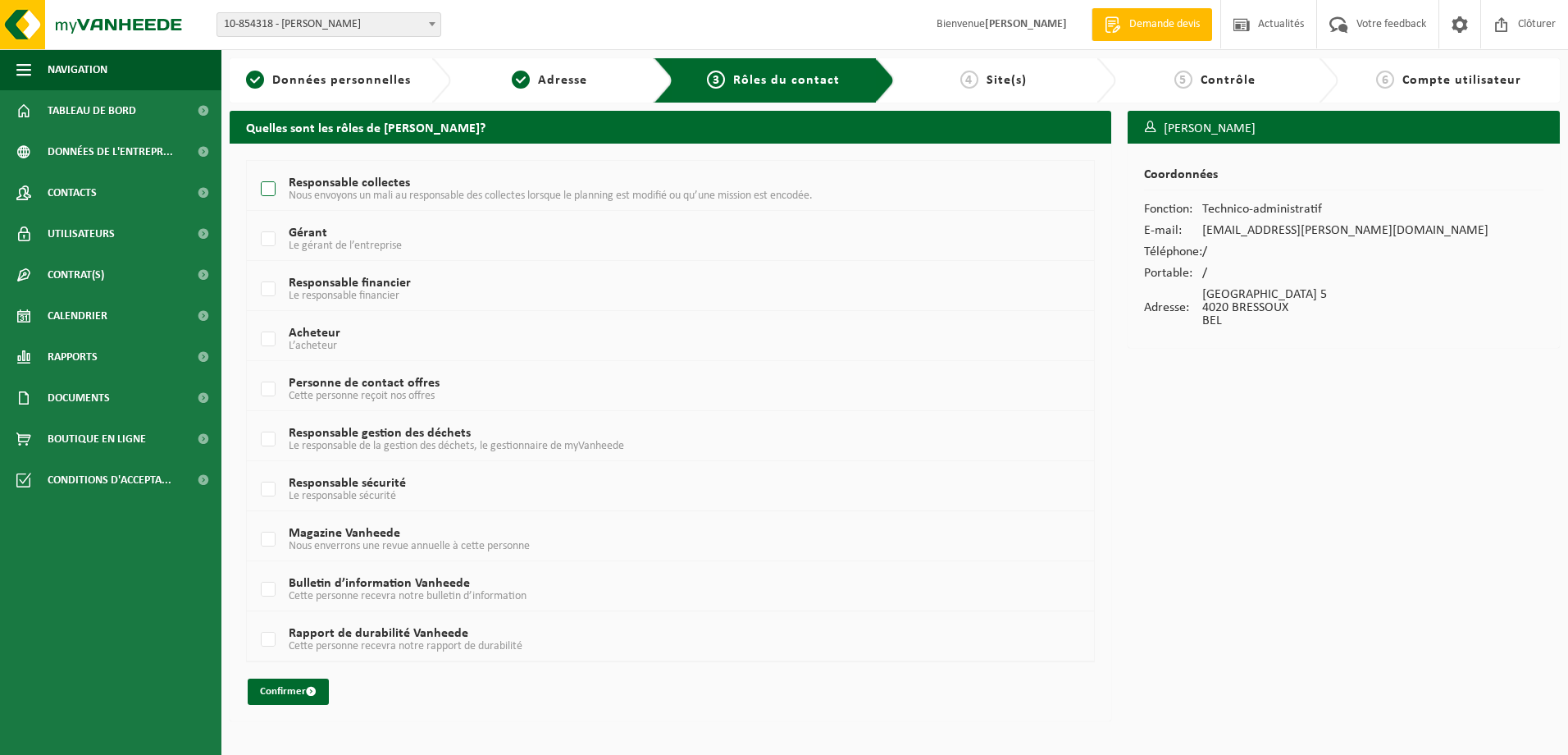
click at [270, 191] on label "Responsable collectes Nous envoyons un mali au responsable des collectes lorsqu…" at bounding box center [635, 189] width 755 height 24
click at [255, 169] on input "Responsable collectes Nous envoyons un mali au responsable des collectes lorsqu…" at bounding box center [255, 168] width 1 height 1
checkbox input "true"
click at [302, 686] on button "Confirmer" at bounding box center [288, 691] width 81 height 26
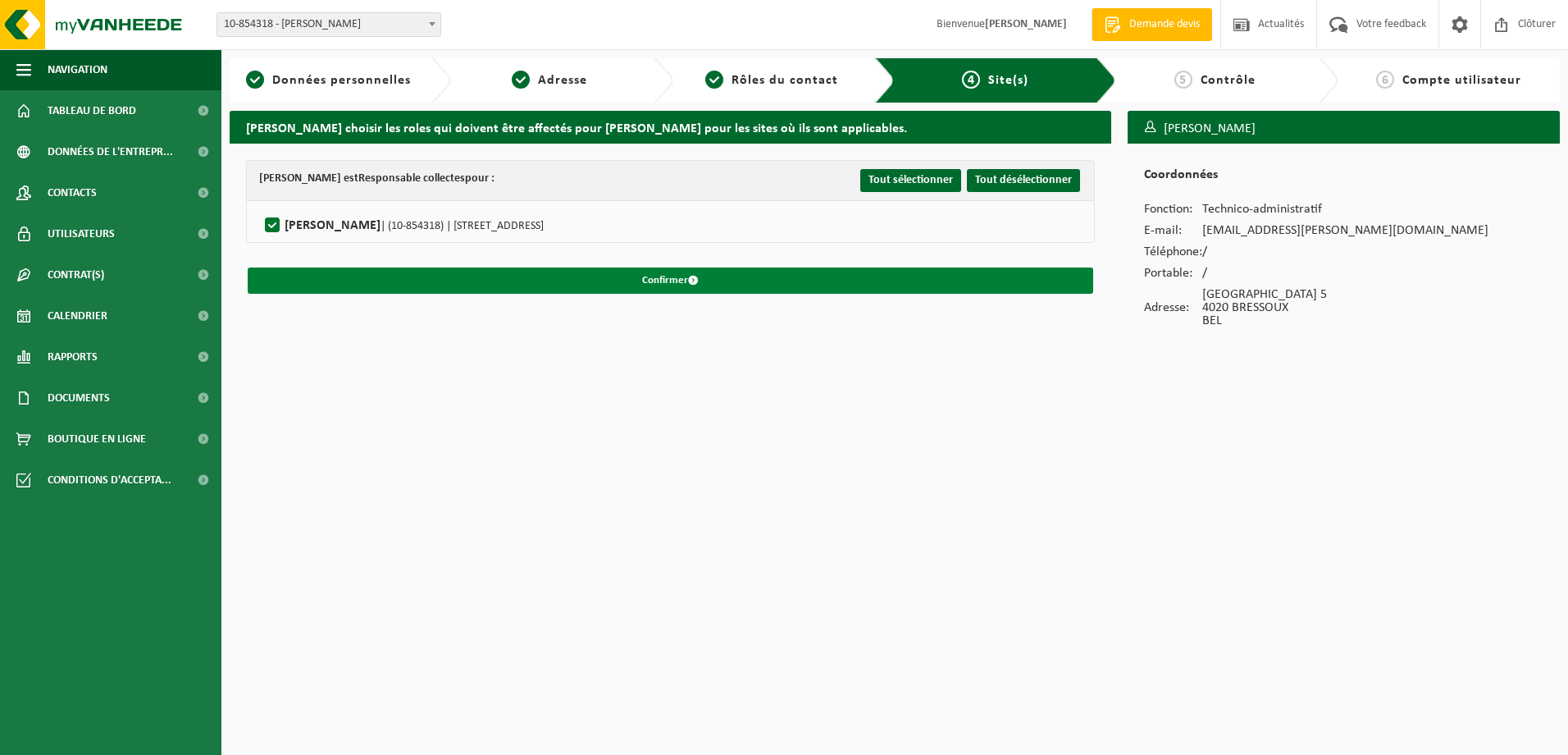
click at [674, 276] on button "Confirmer" at bounding box center [670, 280] width 845 height 26
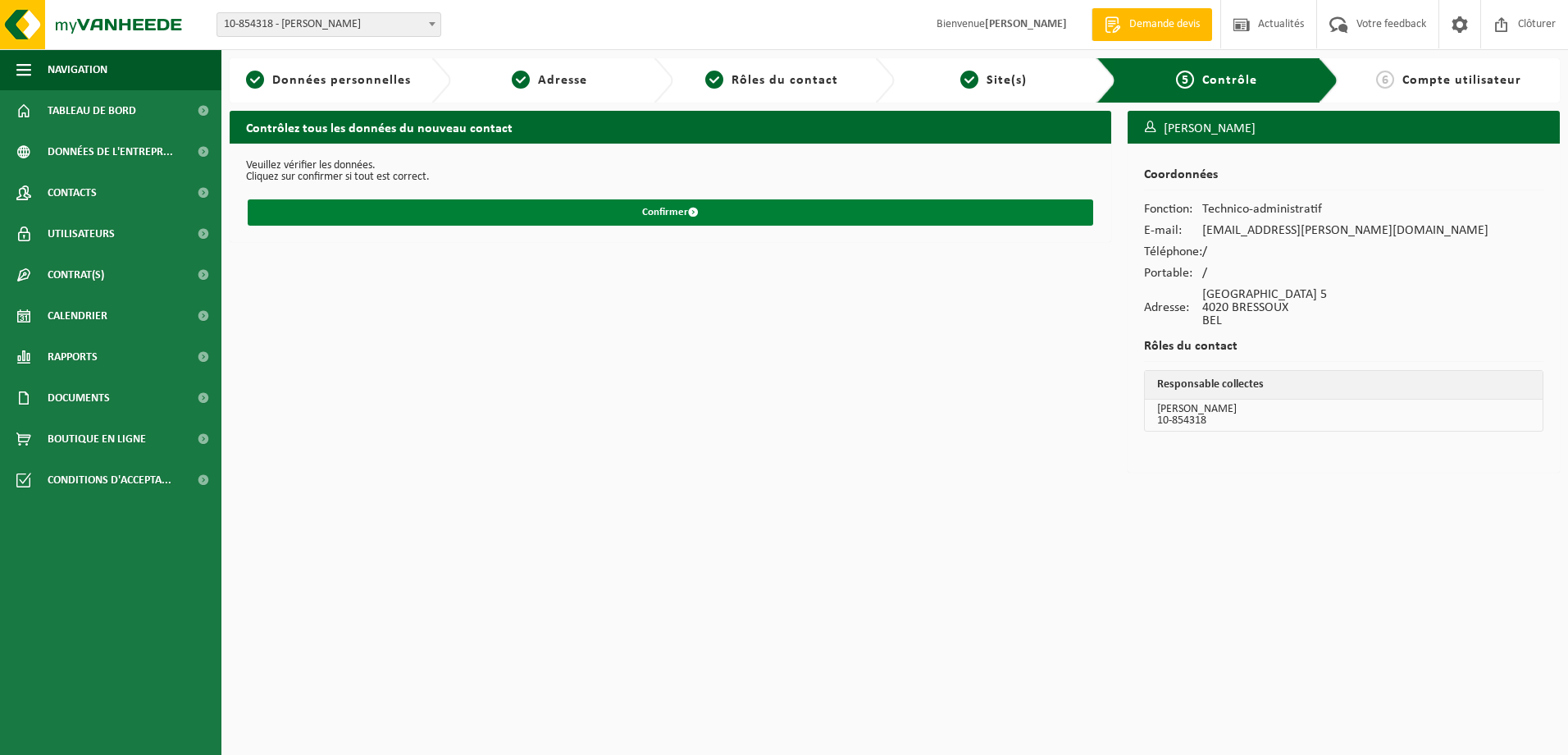
click at [683, 210] on button "Confirmer" at bounding box center [670, 212] width 845 height 26
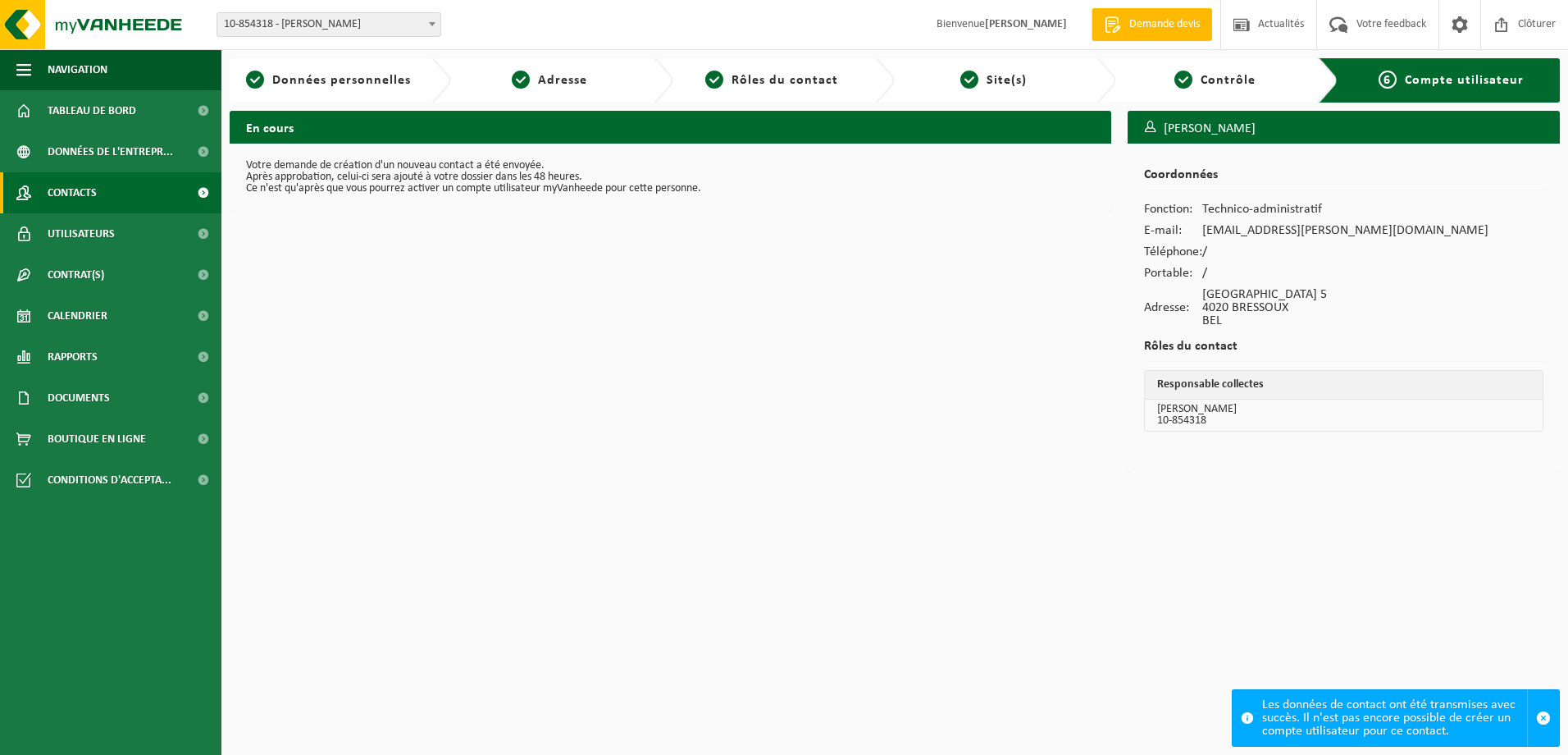
click at [112, 191] on link "Contacts" at bounding box center [110, 192] width 221 height 41
